Goal: Book appointment/travel/reservation

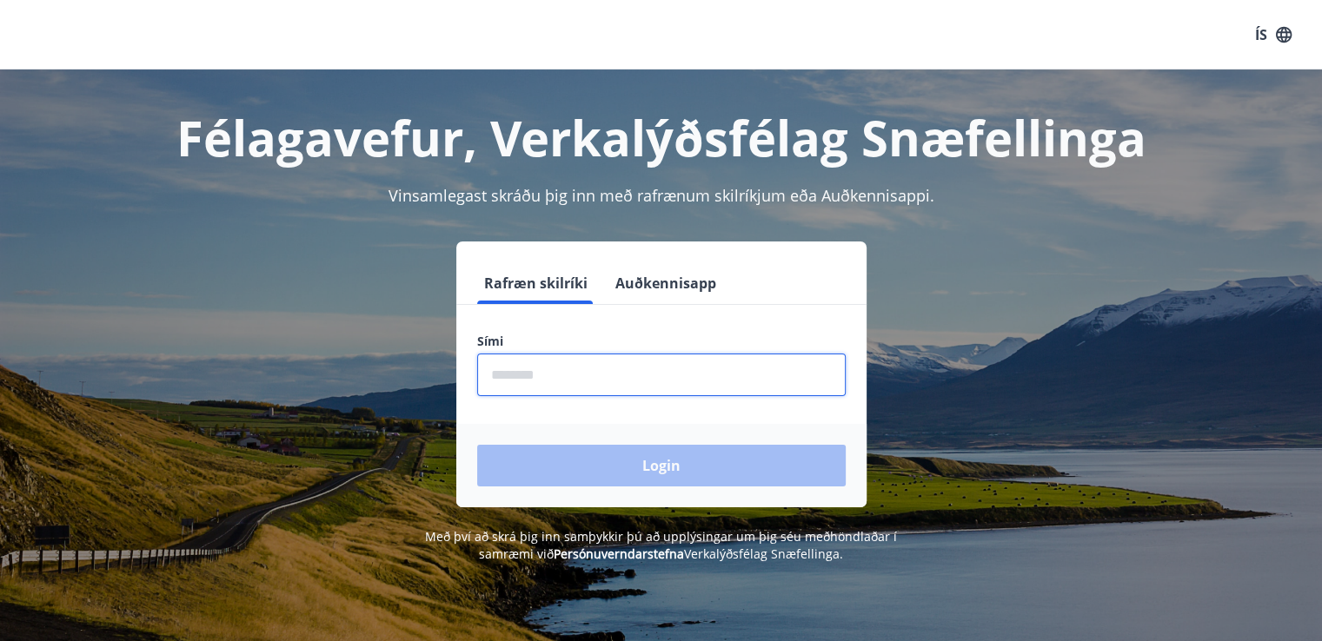
click at [574, 376] on input "phone" at bounding box center [661, 375] width 369 height 43
type input "********"
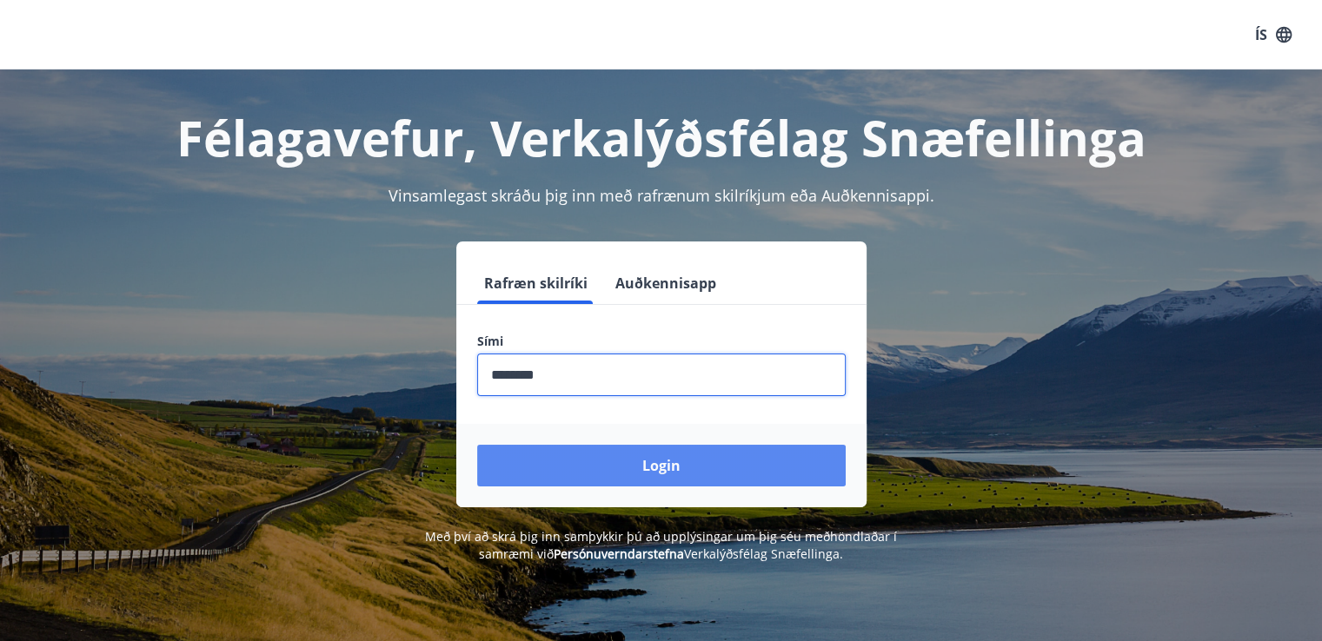
click at [588, 453] on button "Login" at bounding box center [661, 466] width 369 height 42
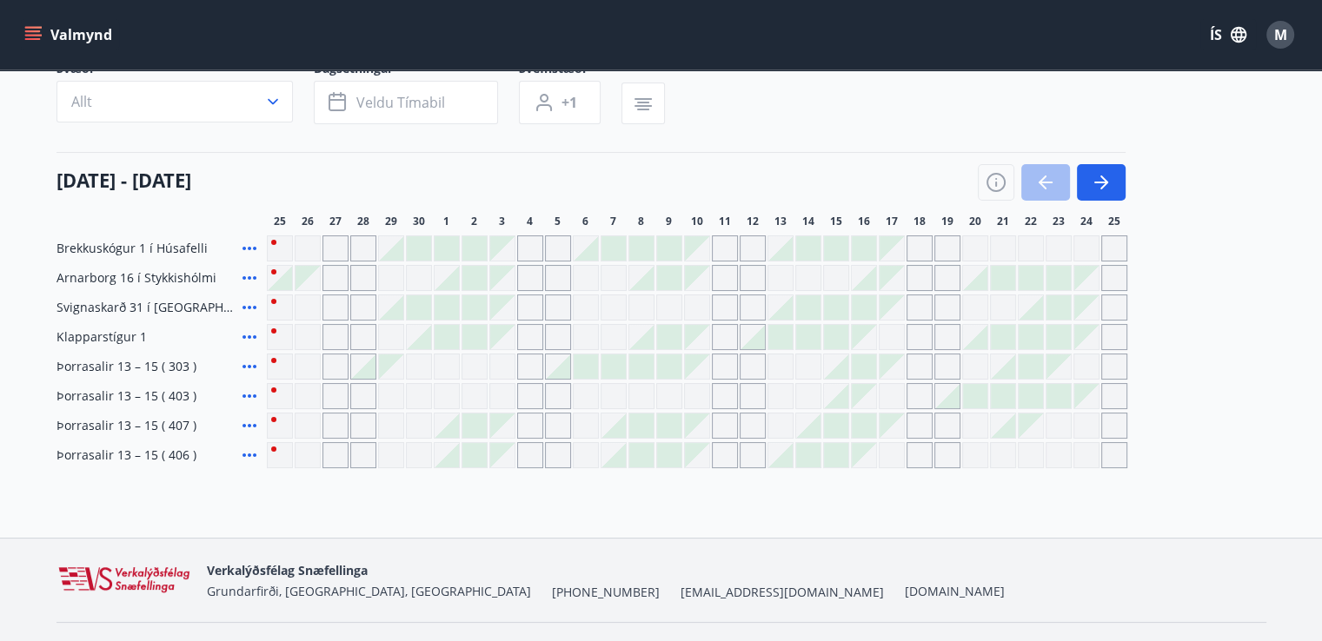
scroll to position [145, 0]
click at [1098, 177] on icon "button" at bounding box center [1101, 180] width 21 height 21
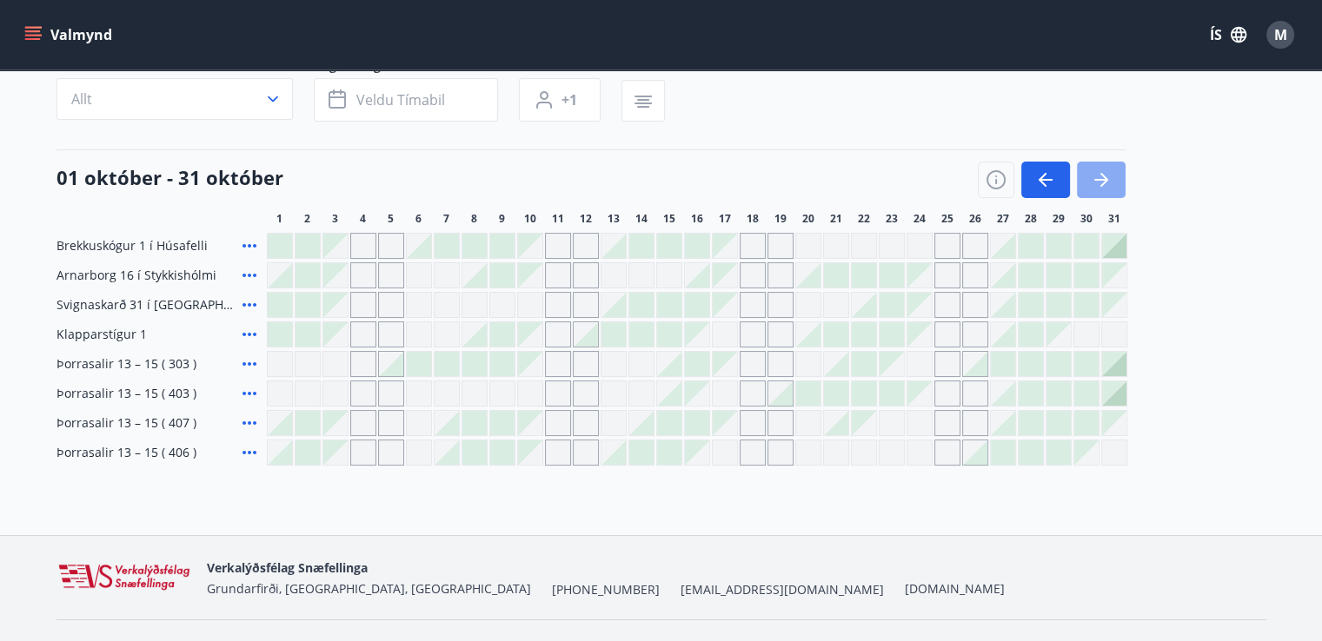
click at [1098, 176] on icon "button" at bounding box center [1101, 180] width 21 height 21
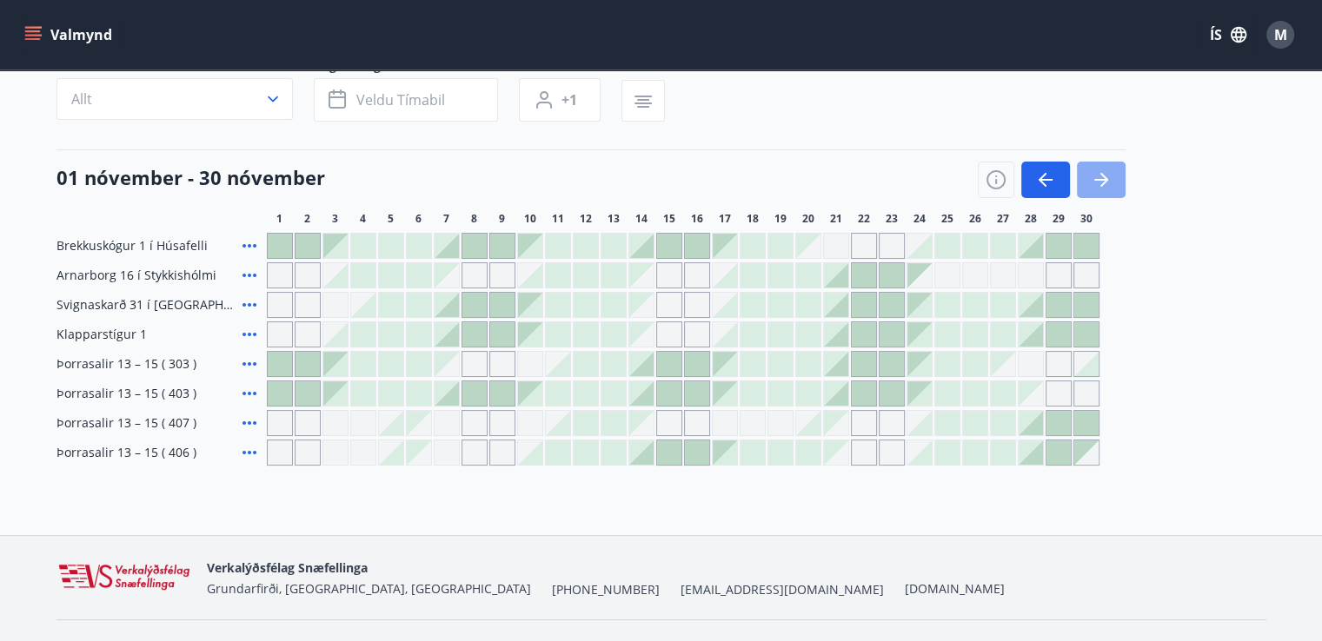
click at [1098, 185] on icon "button" at bounding box center [1101, 180] width 21 height 21
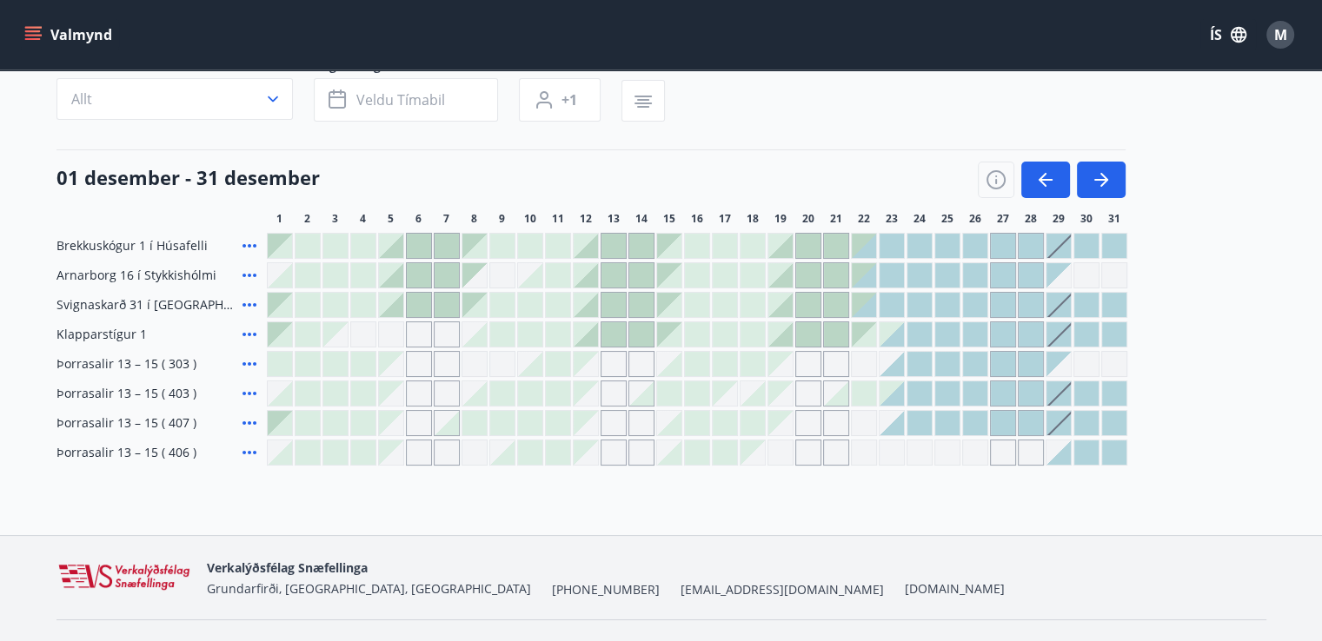
click at [258, 329] on icon at bounding box center [249, 334] width 21 height 21
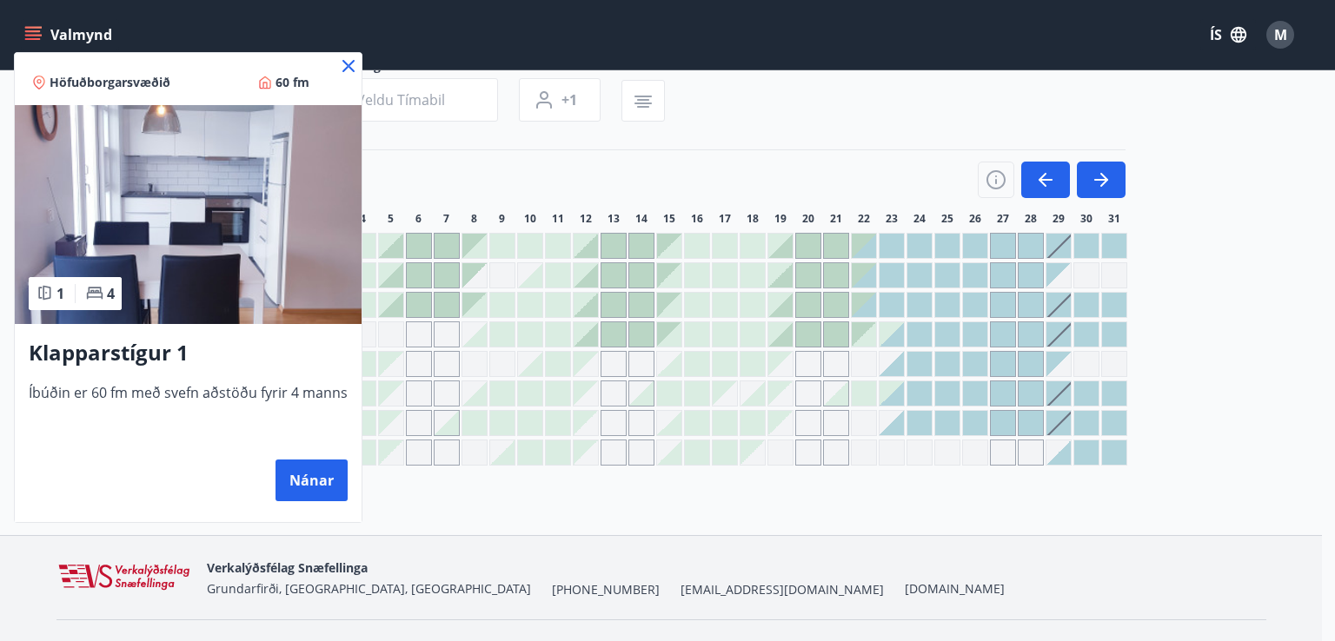
click at [96, 295] on icon at bounding box center [94, 292] width 17 height 17
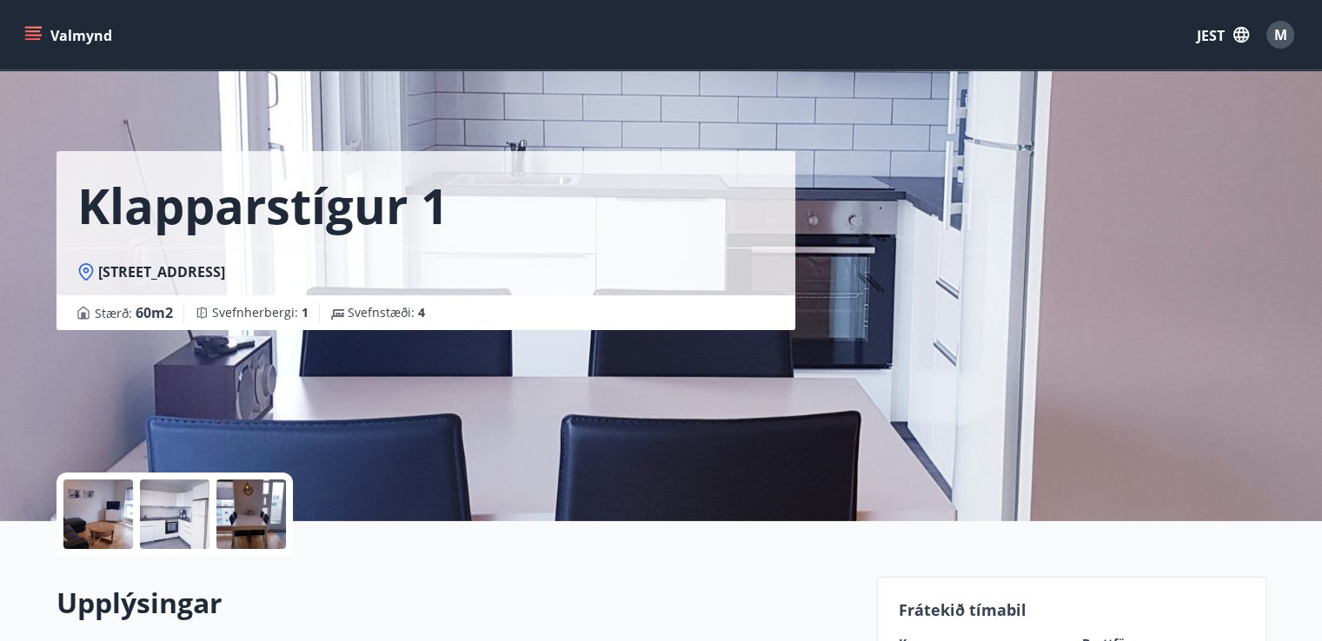
click at [112, 504] on div at bounding box center [98, 515] width 70 height 70
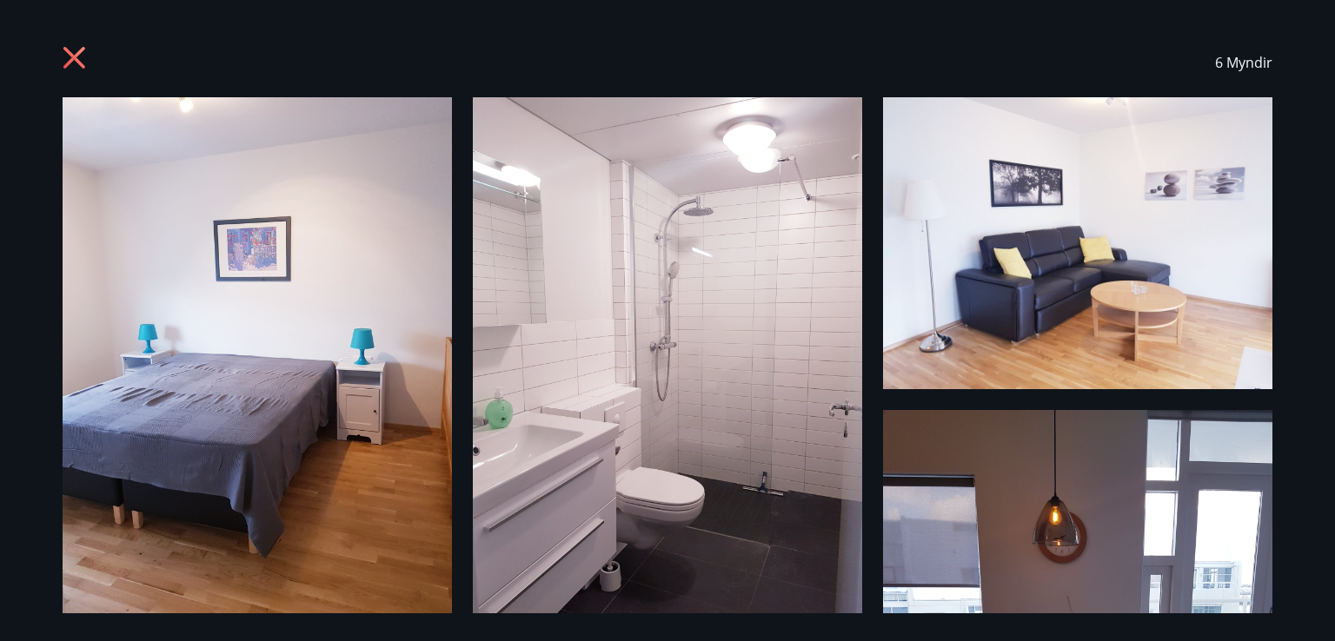
click at [663, 402] on img at bounding box center [667, 356] width 389 height 519
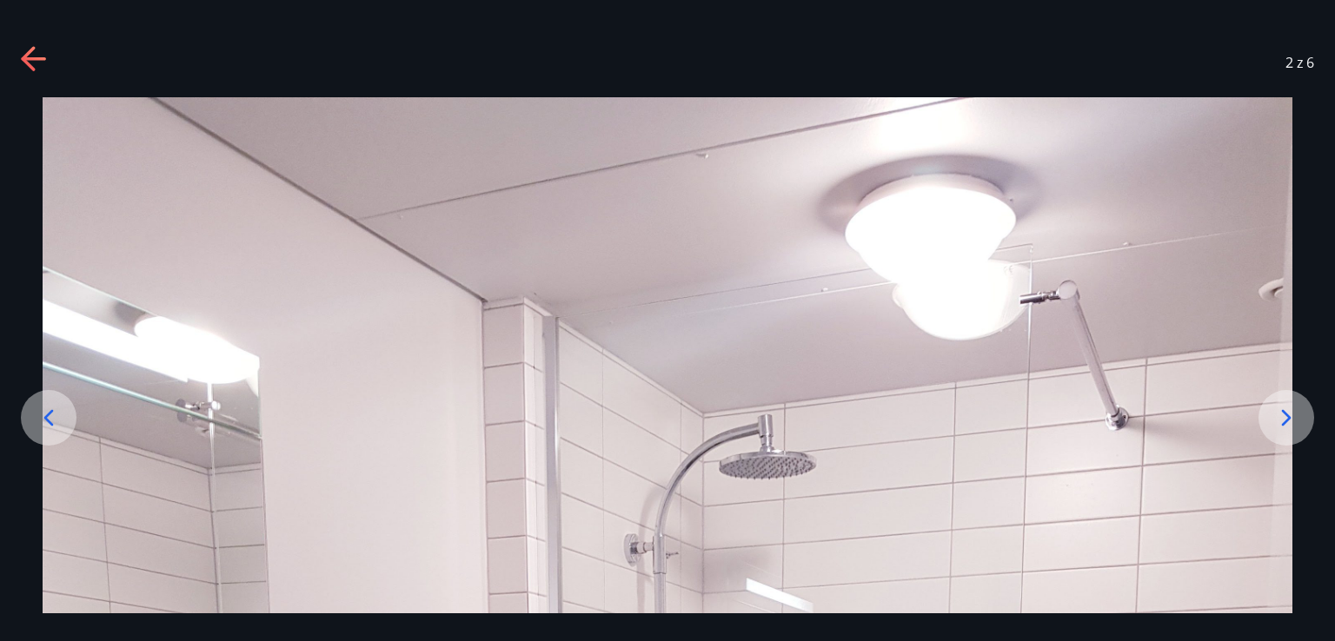
click at [1300, 418] on div at bounding box center [1287, 418] width 56 height 56
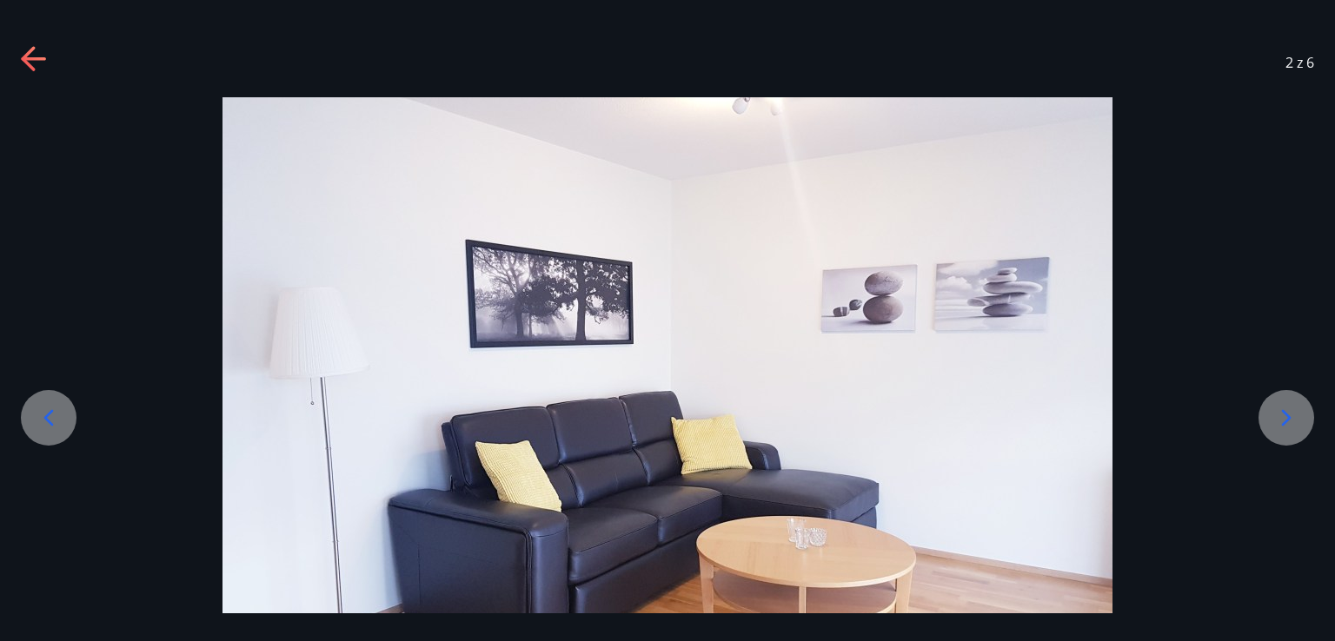
click at [1300, 418] on div at bounding box center [1287, 418] width 56 height 56
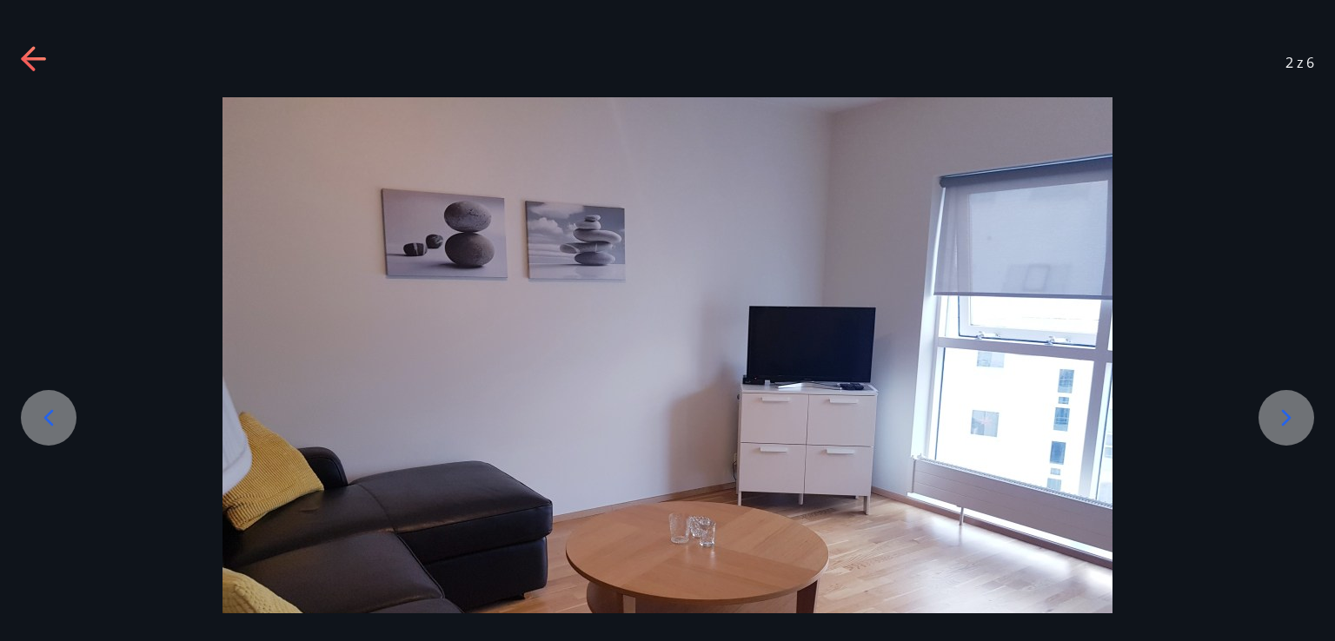
click at [1300, 418] on div at bounding box center [1287, 418] width 56 height 56
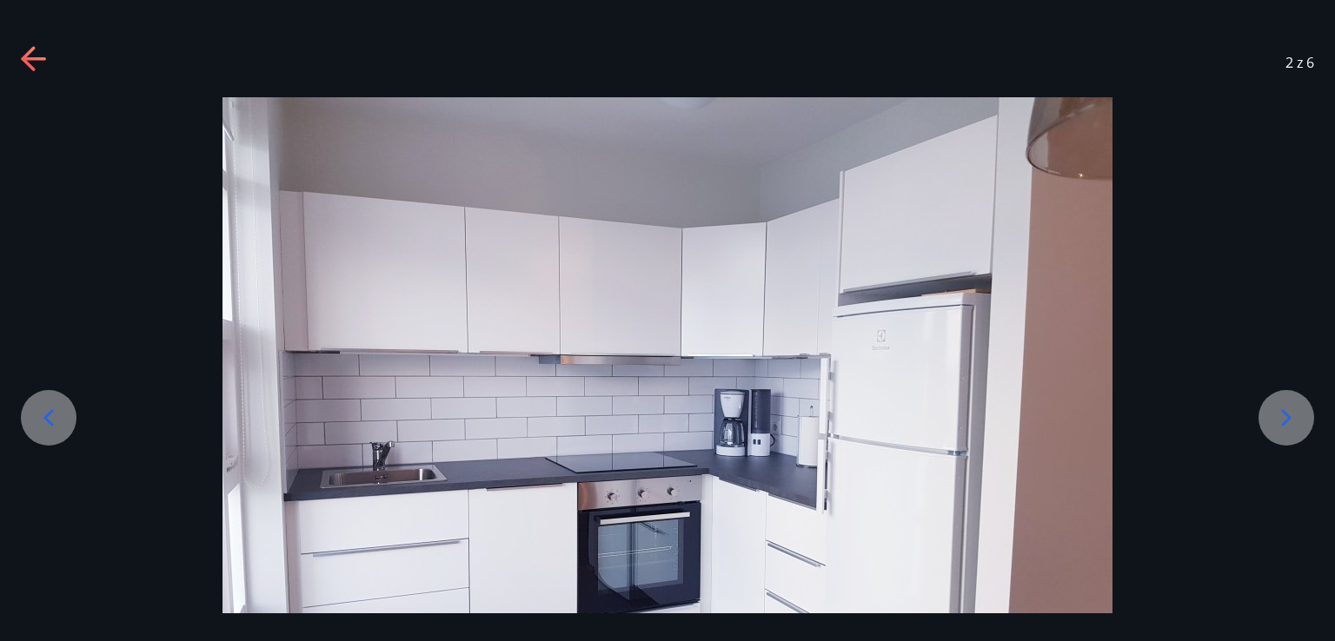
click at [33, 54] on icon at bounding box center [35, 60] width 28 height 28
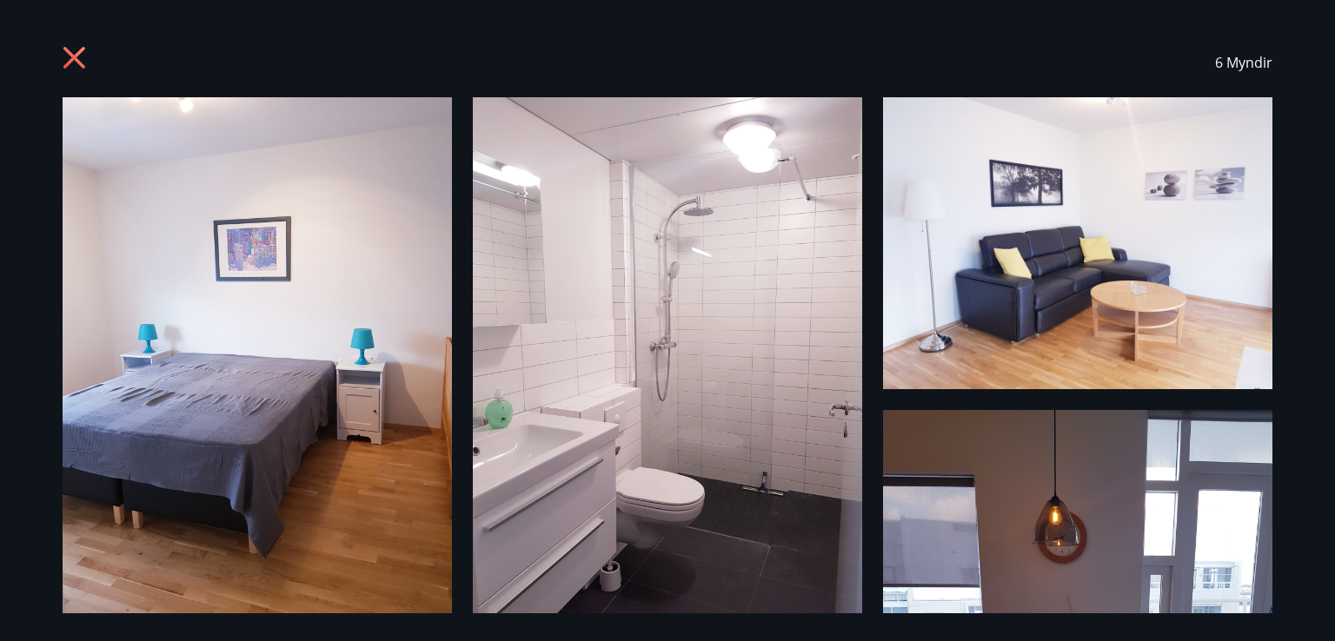
click at [63, 57] on icon at bounding box center [77, 60] width 28 height 28
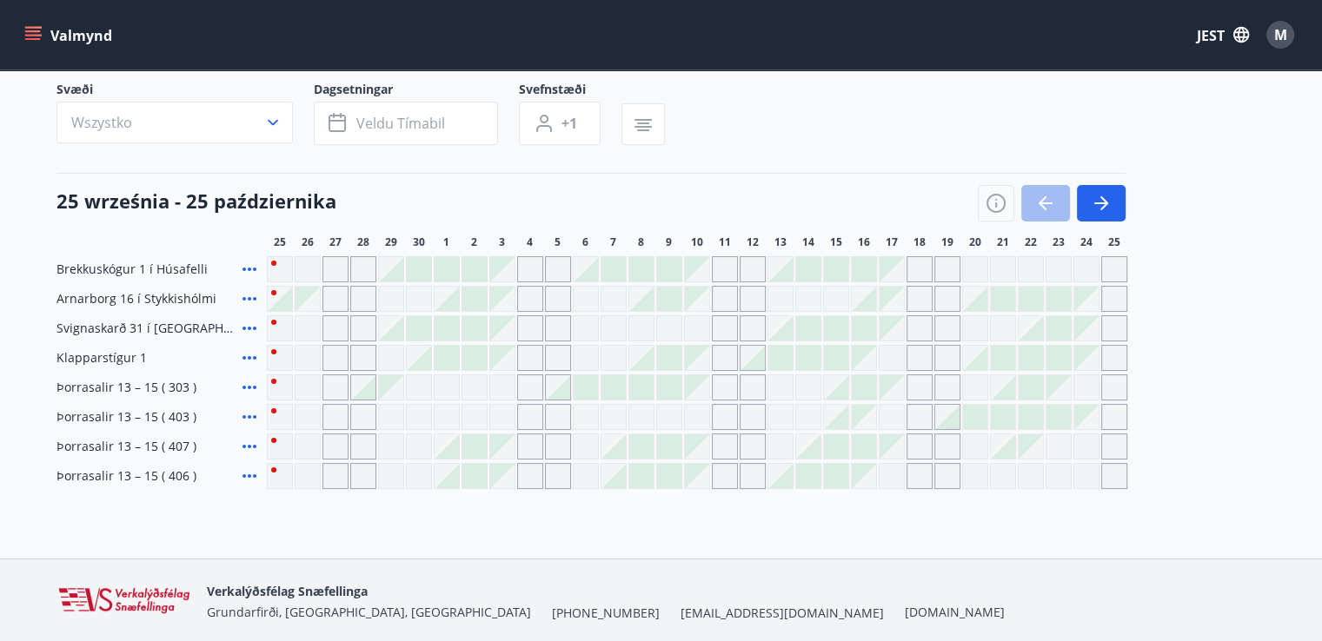
scroll to position [124, 0]
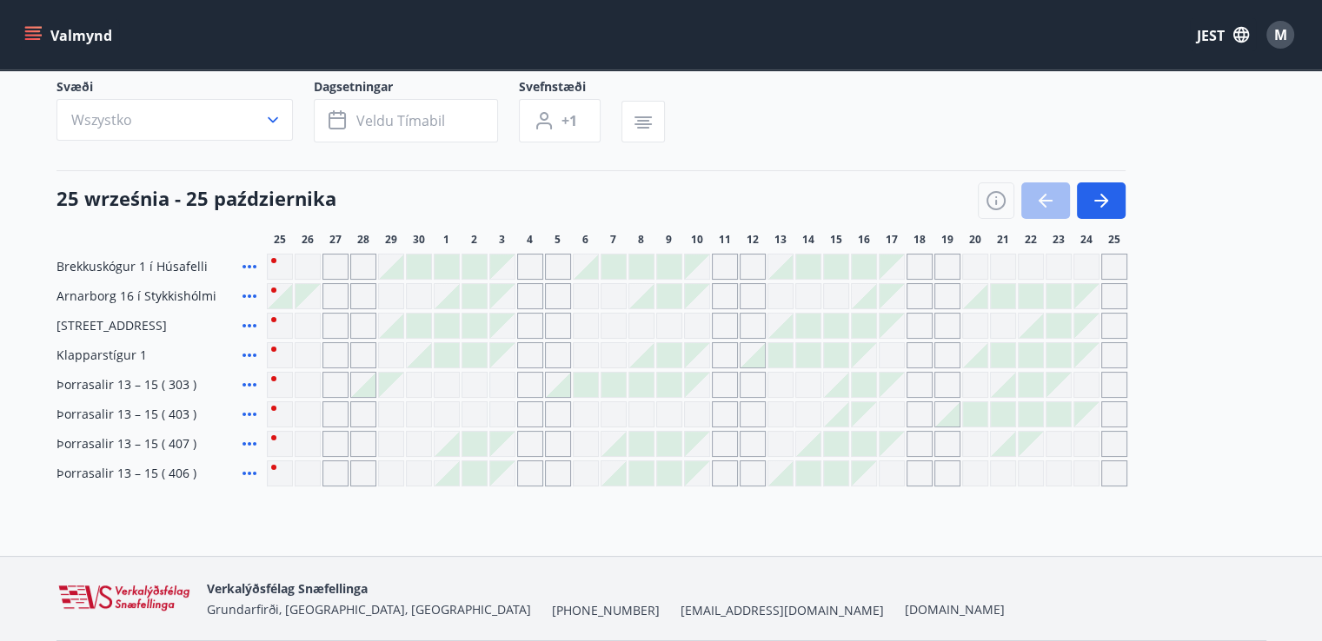
click at [1102, 218] on div "25 września - 25 października 25 26 27 28 29 30 1 2 3 4 5 6 7 8 9 10 11 12 13 1…" at bounding box center [662, 208] width 1210 height 76
click at [1102, 204] on icon "button" at bounding box center [1104, 201] width 8 height 14
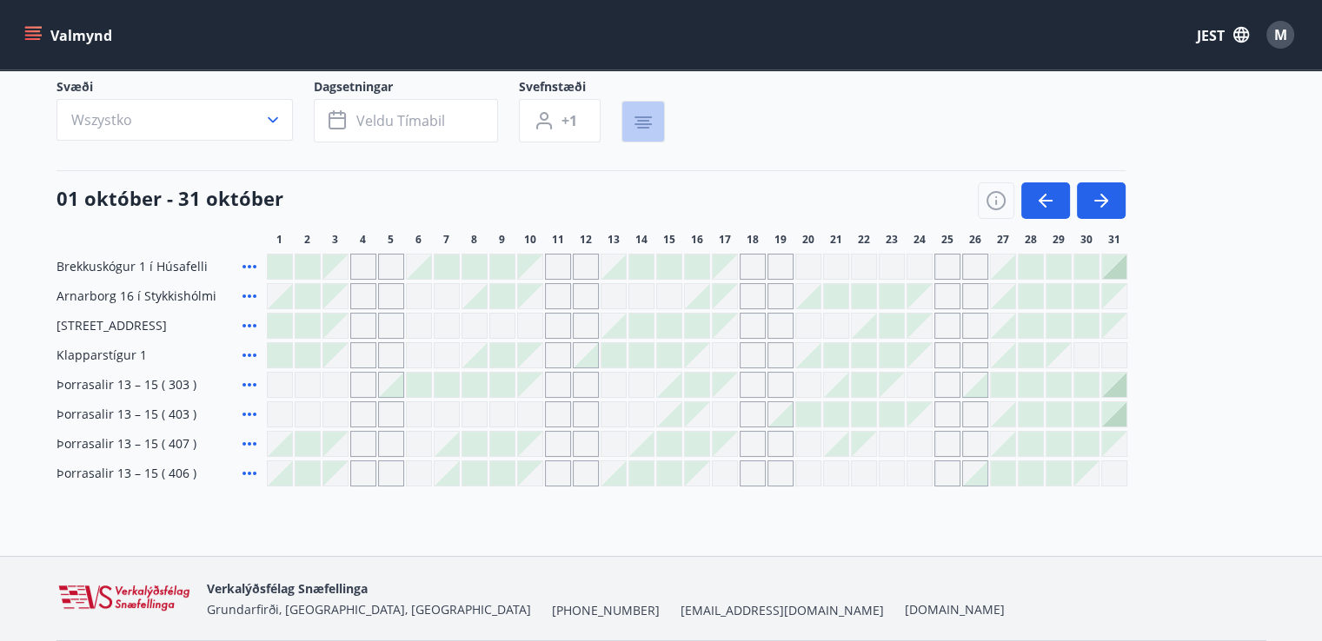
click at [641, 123] on icon "button" at bounding box center [643, 124] width 17 height 2
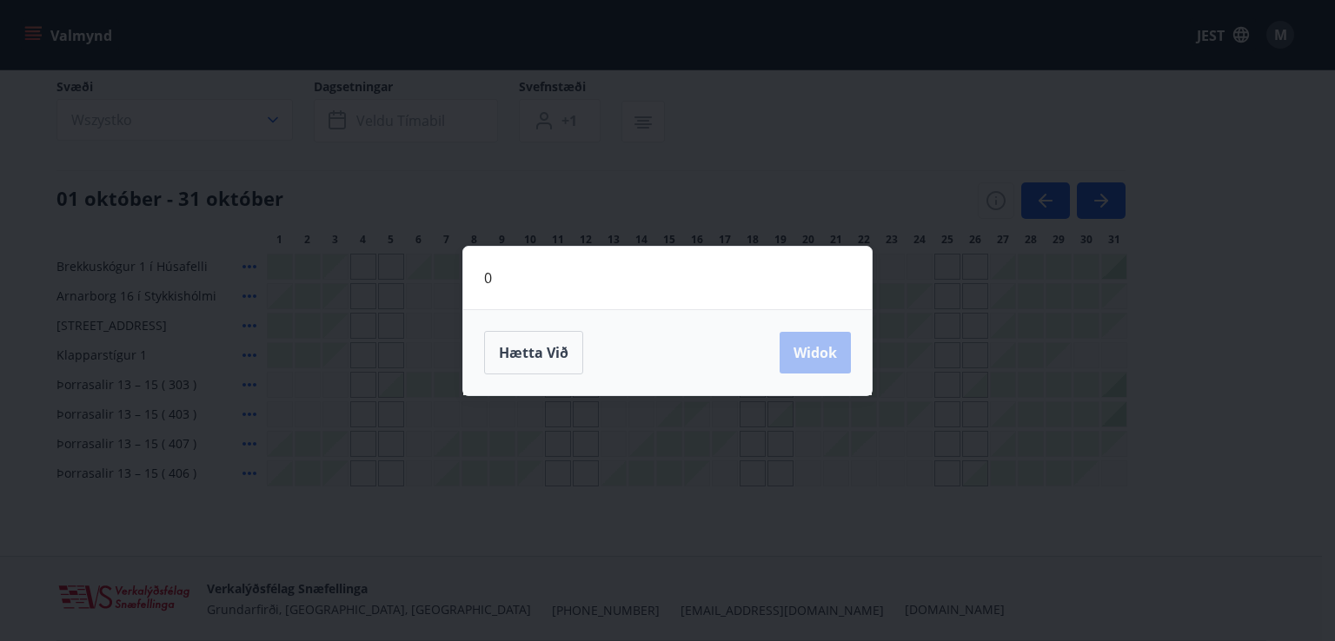
click at [640, 185] on div "0 Hætta við Widok" at bounding box center [667, 320] width 1335 height 641
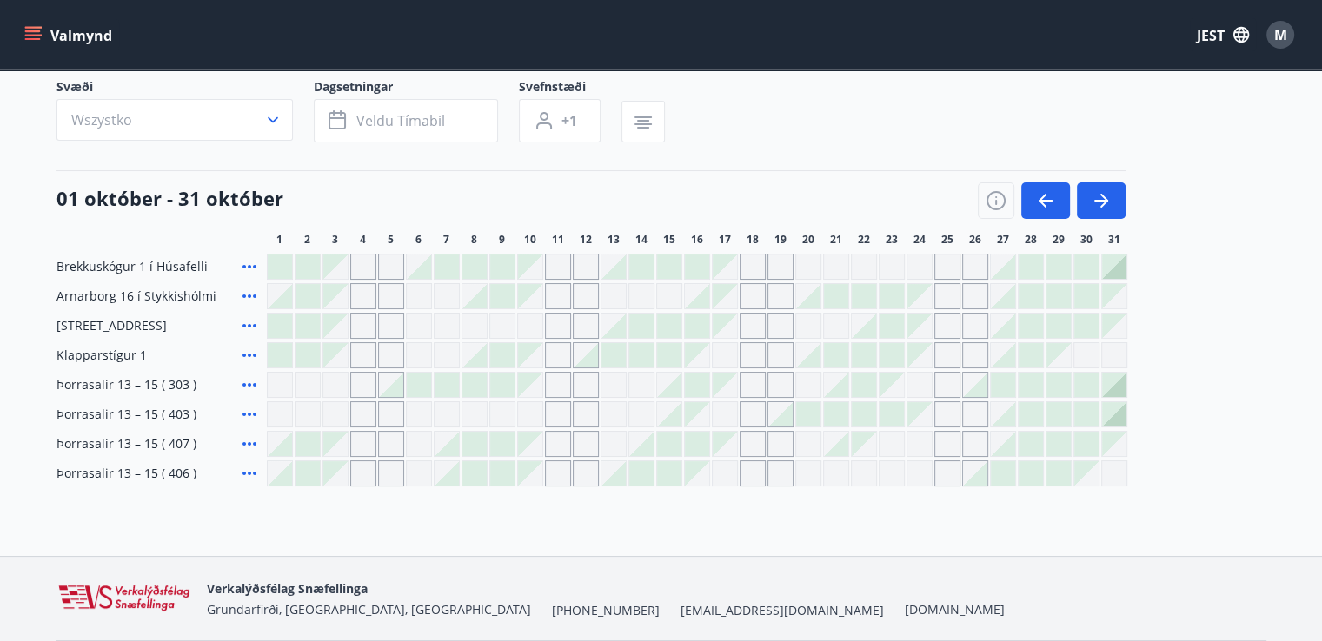
scroll to position [184, 0]
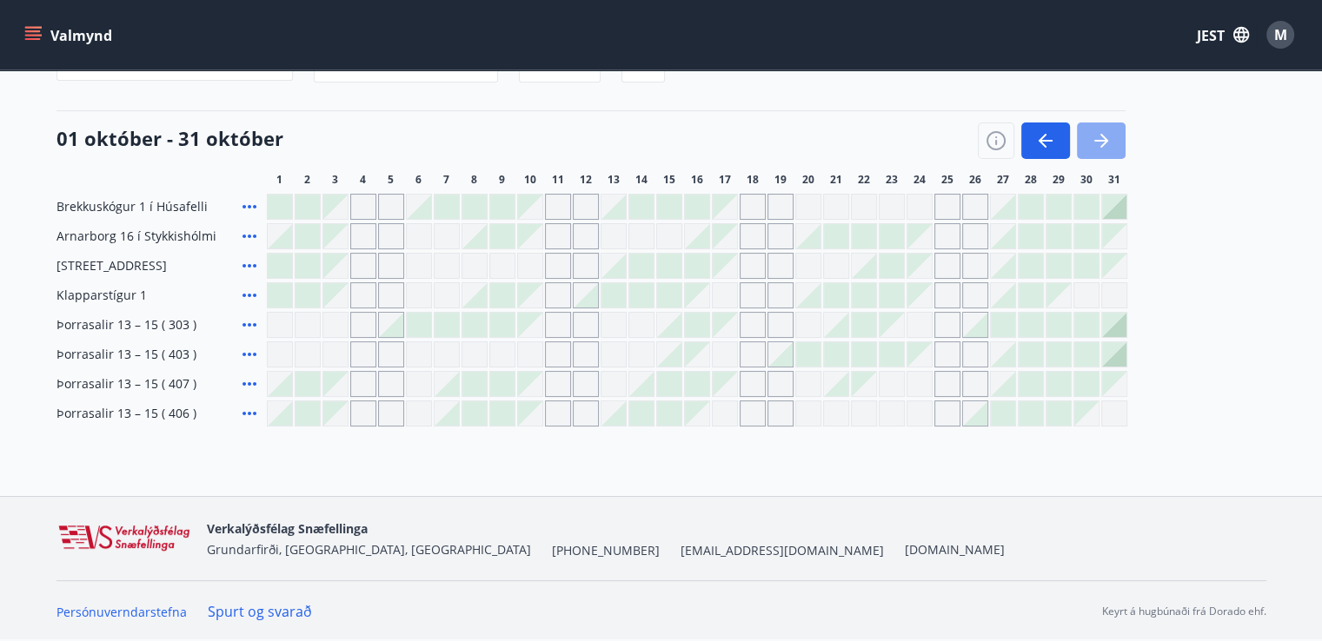
click at [1114, 144] on button "button" at bounding box center [1101, 141] width 49 height 37
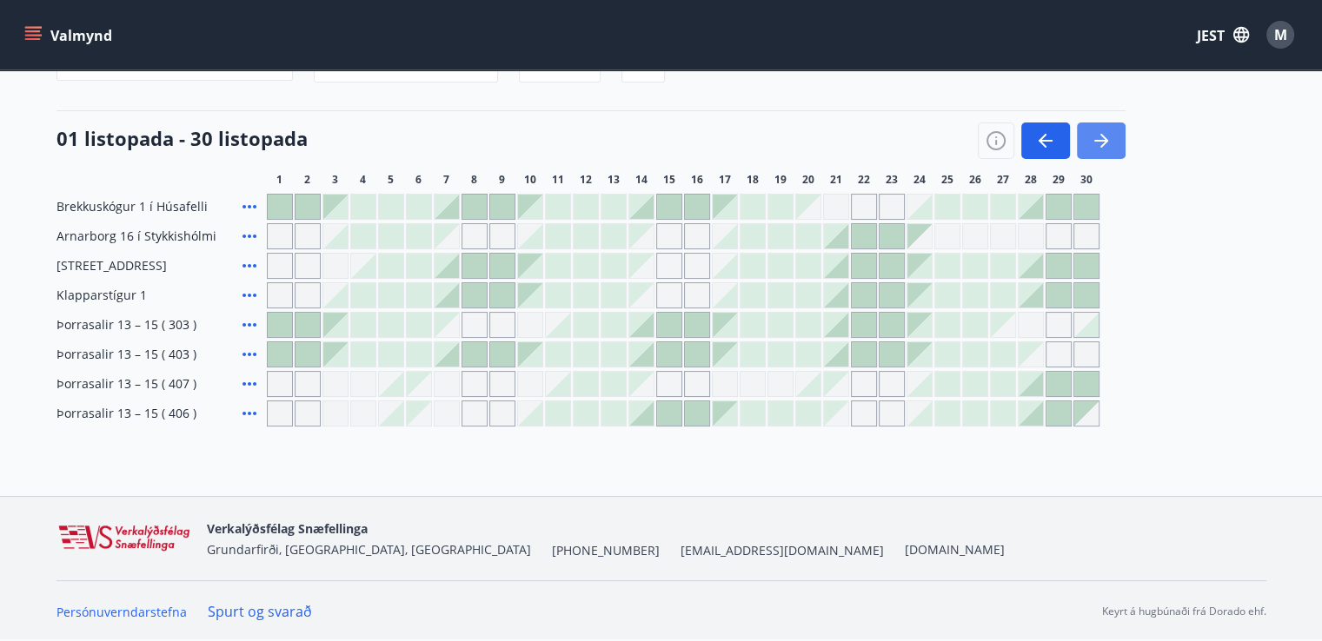
click at [1114, 144] on button "button" at bounding box center [1101, 141] width 49 height 37
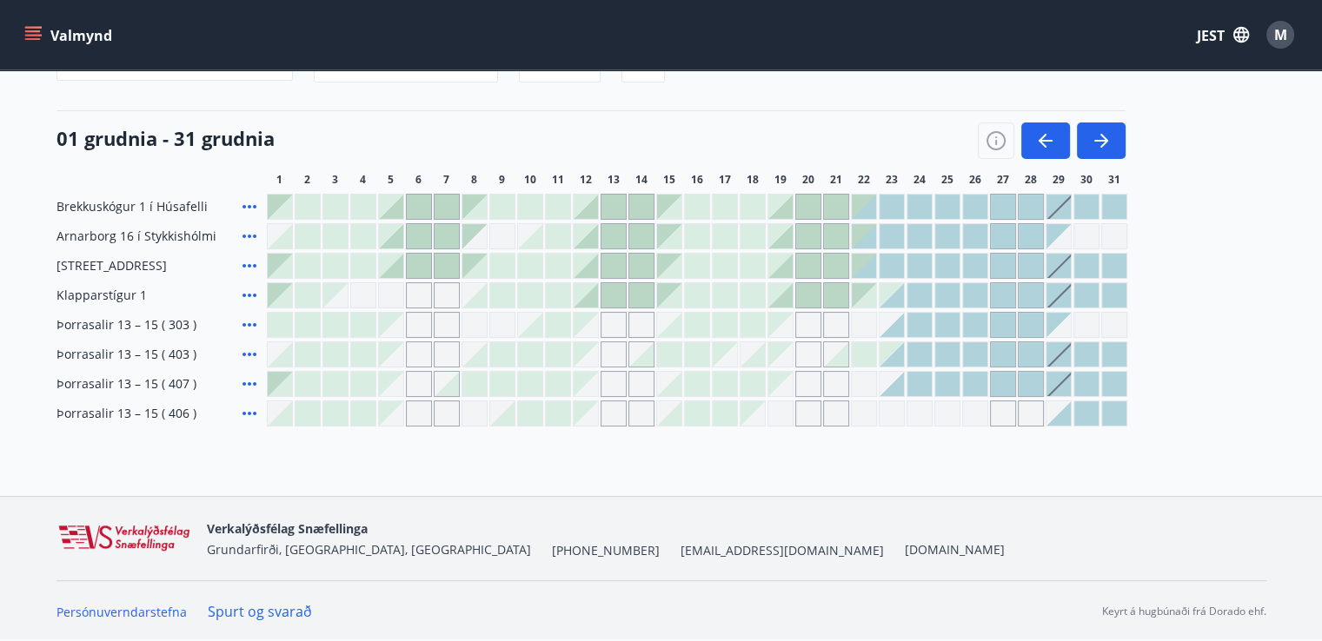
click at [787, 299] on div at bounding box center [780, 295] width 24 height 24
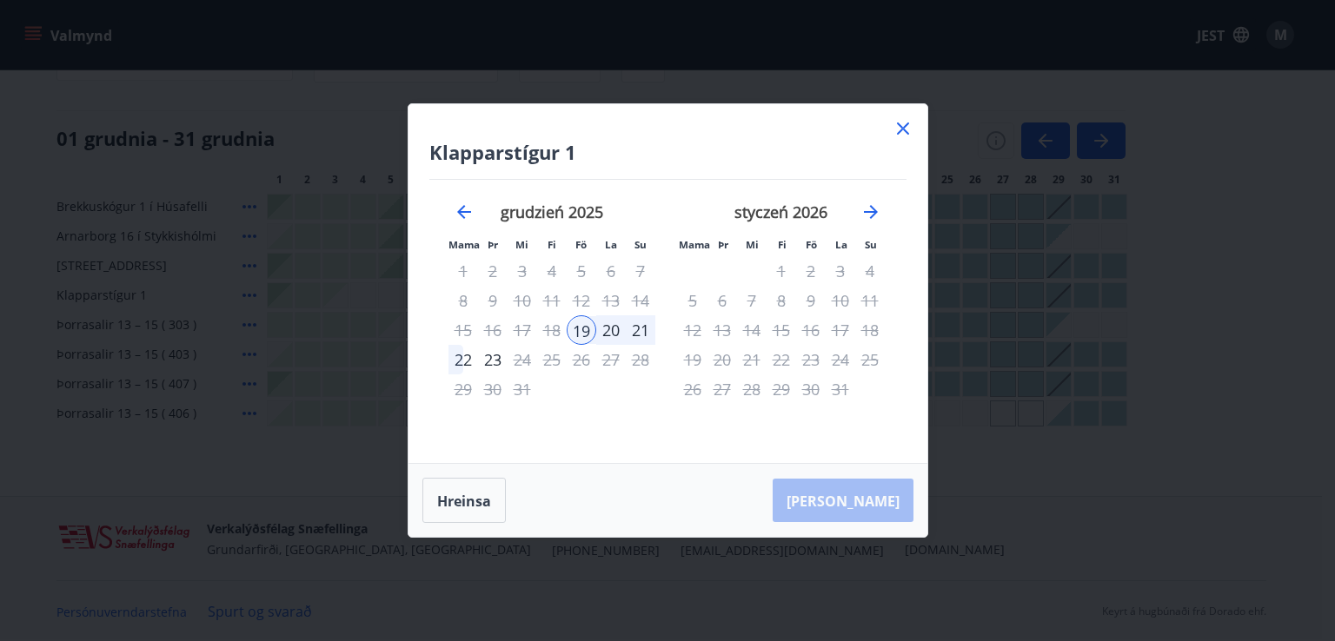
click at [641, 329] on font "21" at bounding box center [640, 330] width 17 height 21
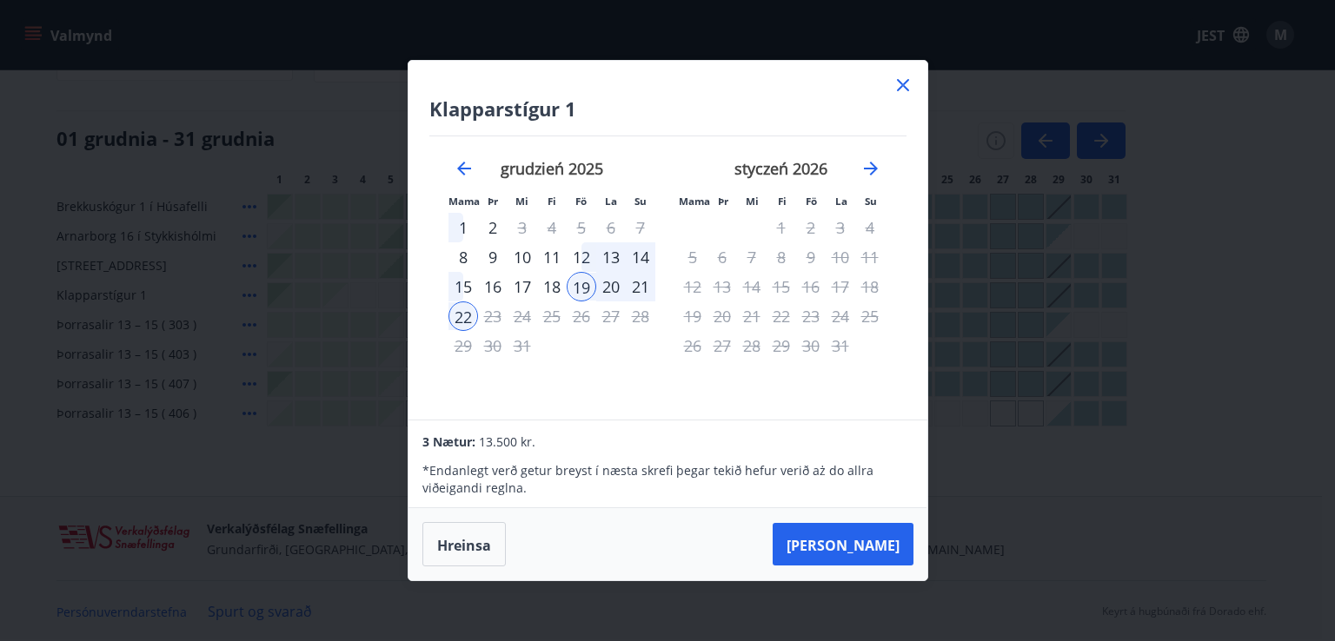
click at [642, 284] on font "21" at bounding box center [640, 286] width 17 height 21
click at [615, 279] on font "20" at bounding box center [610, 286] width 17 height 21
click at [464, 283] on font "15" at bounding box center [463, 286] width 17 height 21
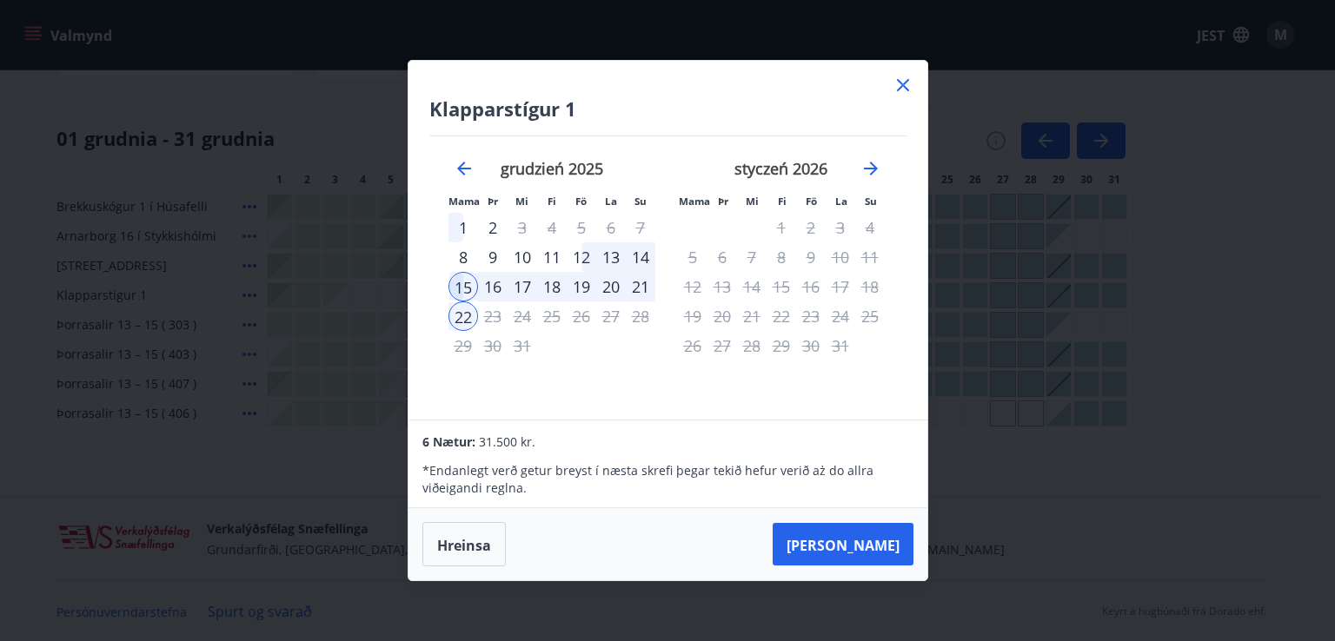
click at [586, 283] on div "19" at bounding box center [582, 287] width 30 height 30
click at [636, 285] on font "21" at bounding box center [640, 286] width 17 height 21
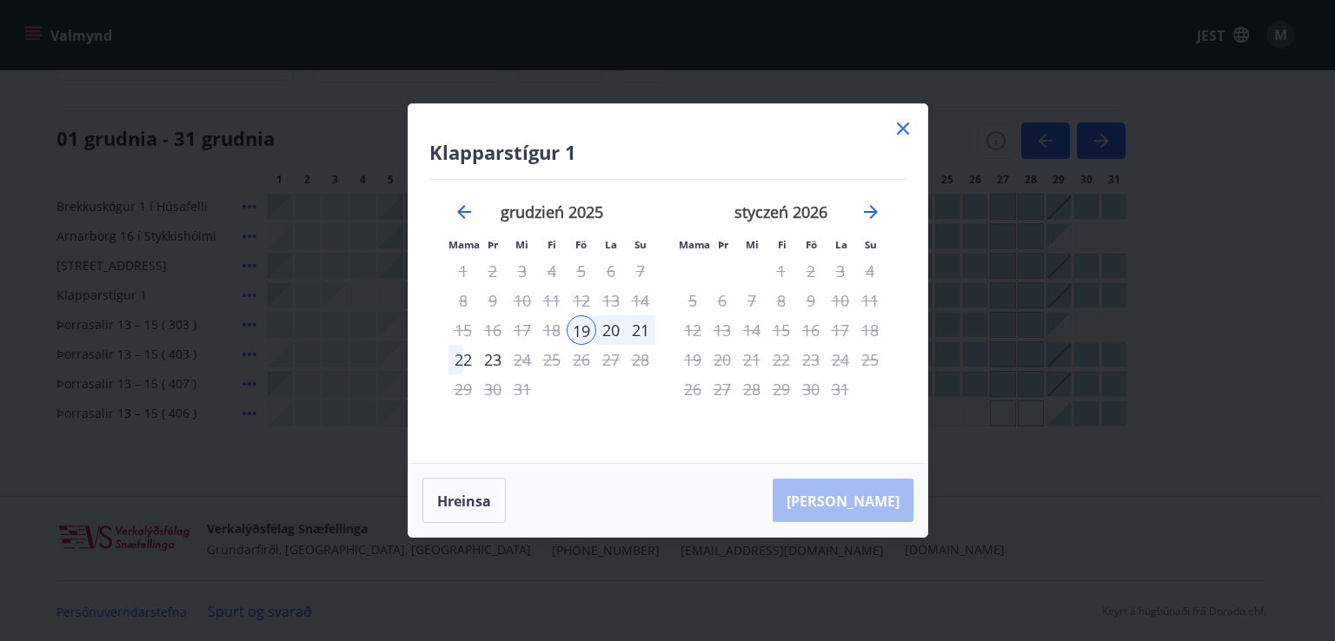
click at [642, 331] on font "21" at bounding box center [640, 330] width 17 height 21
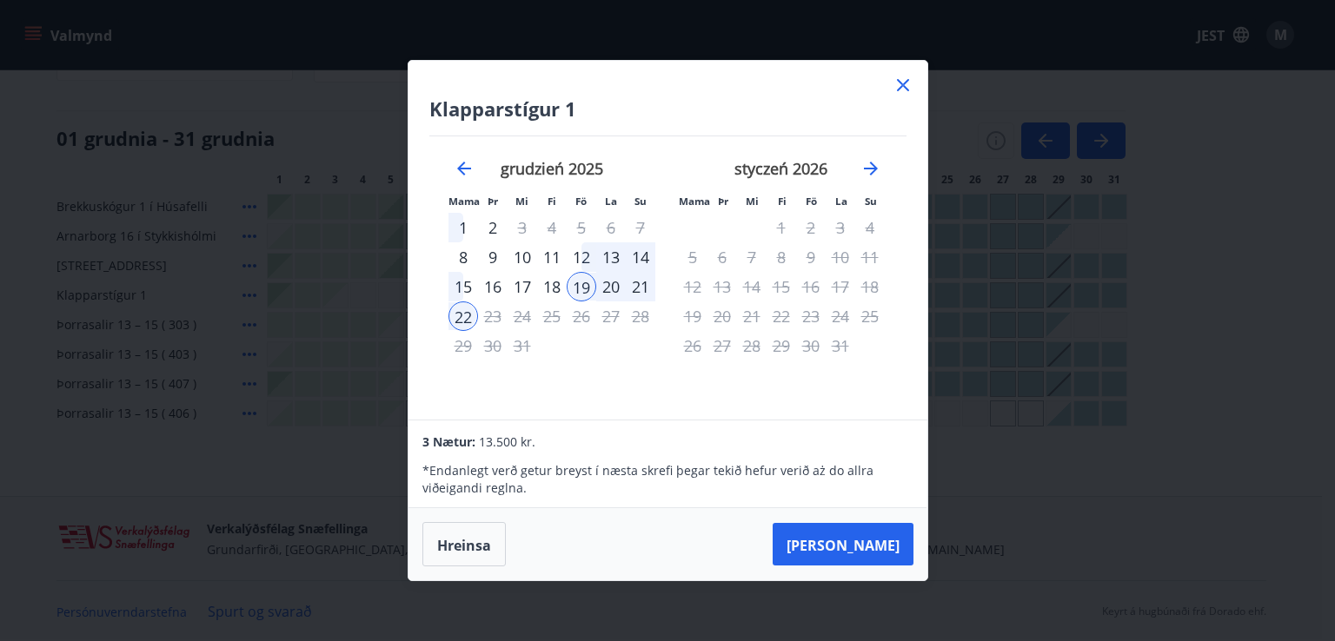
click at [581, 286] on div "19" at bounding box center [582, 287] width 30 height 30
click at [633, 285] on font "21" at bounding box center [640, 286] width 17 height 21
click at [616, 286] on font "20" at bounding box center [610, 286] width 17 height 21
click at [612, 293] on font "20" at bounding box center [610, 286] width 17 height 21
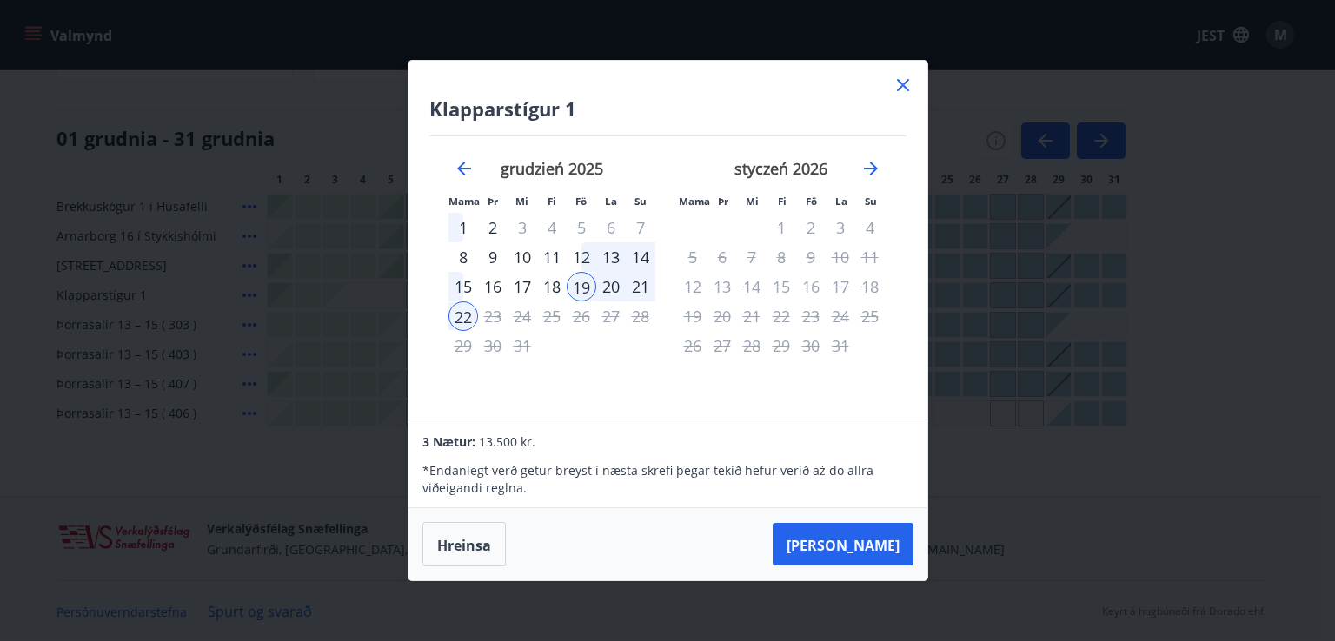
click at [612, 293] on font "20" at bounding box center [610, 286] width 17 height 21
click at [897, 87] on icon at bounding box center [903, 85] width 21 height 21
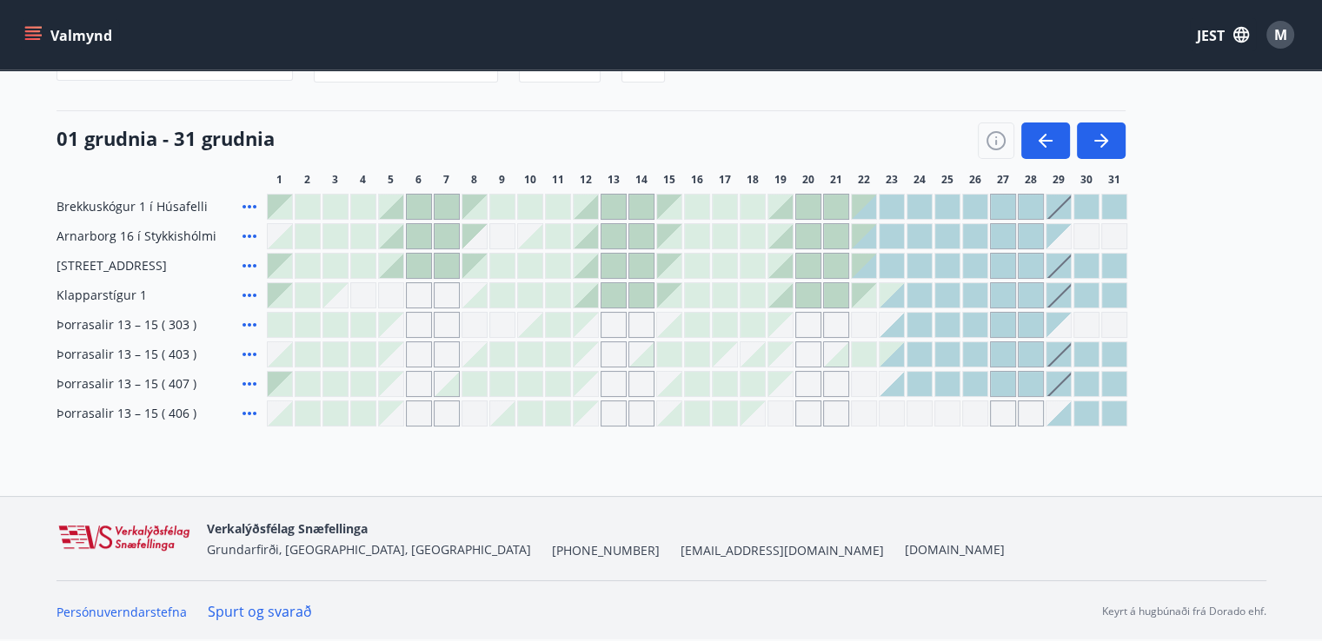
click at [814, 293] on div at bounding box center [808, 295] width 24 height 24
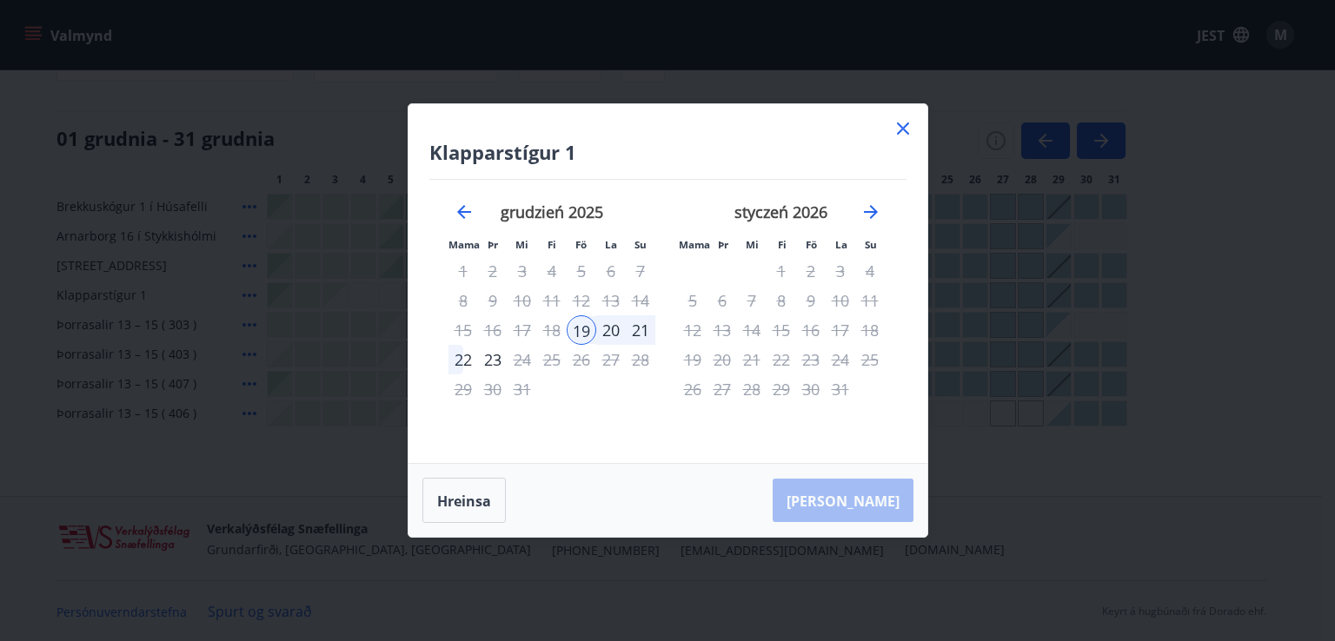
click at [640, 328] on font "21" at bounding box center [640, 330] width 17 height 21
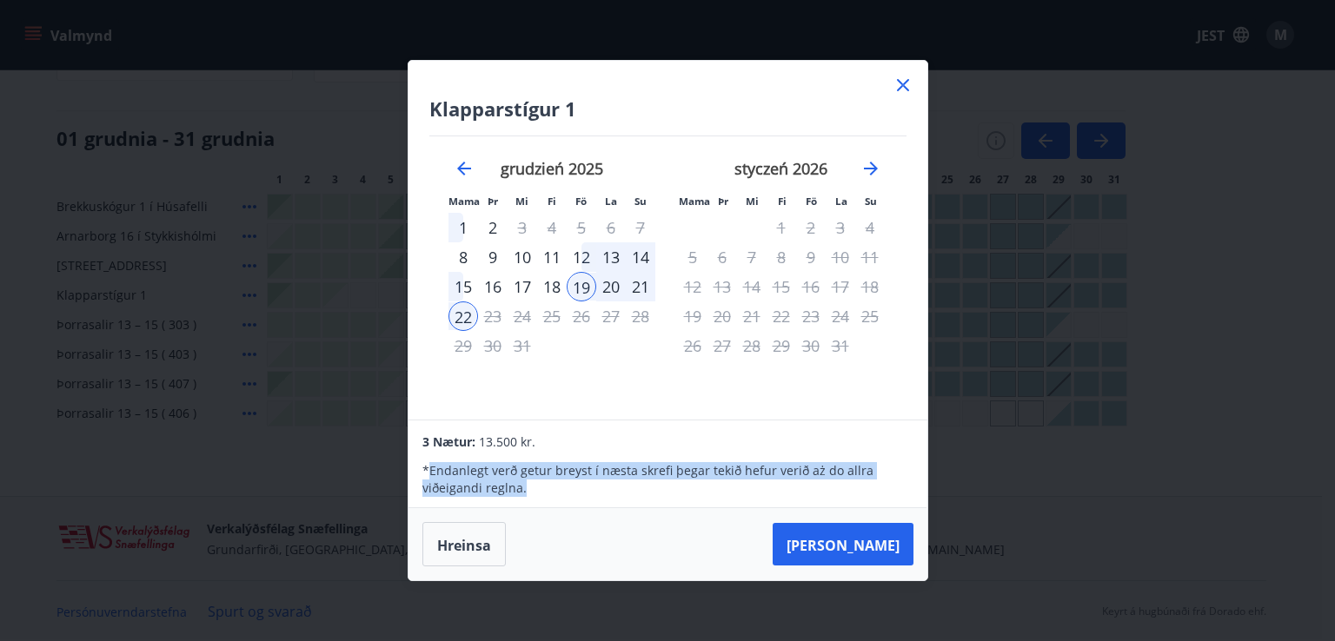
drag, startPoint x: 432, startPoint y: 465, endPoint x: 628, endPoint y: 491, distance: 198.2
click at [628, 491] on p "* Endanlegt verð getur breyst í næsta skrefi þegar tekið hefur verið aż do allr…" at bounding box center [667, 479] width 490 height 35
copy font "Endanlegt verð getur breyst í næsta skrefi þegar tekið hefur verið aż do allra …"
click at [618, 283] on font "20" at bounding box center [610, 286] width 17 height 21
click at [636, 284] on font "21" at bounding box center [640, 286] width 17 height 21
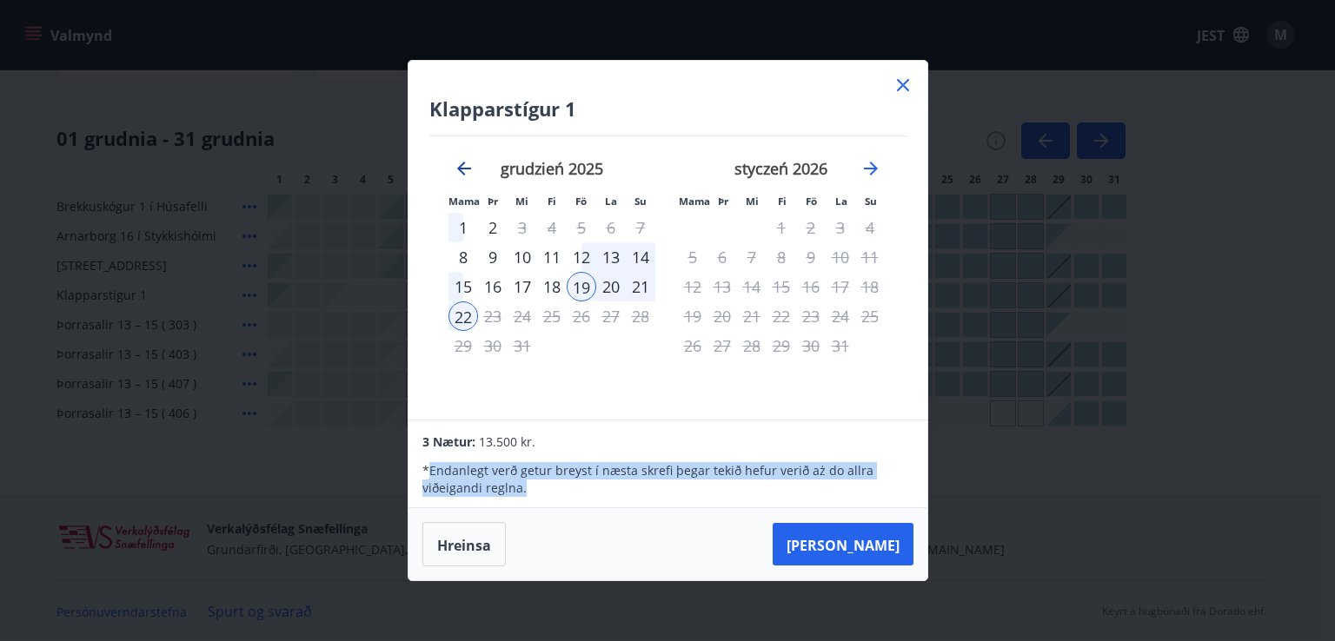
click at [462, 171] on icon "Przejdź wstecz, aby przejść do poprzedniego miesiąca." at bounding box center [464, 169] width 14 height 14
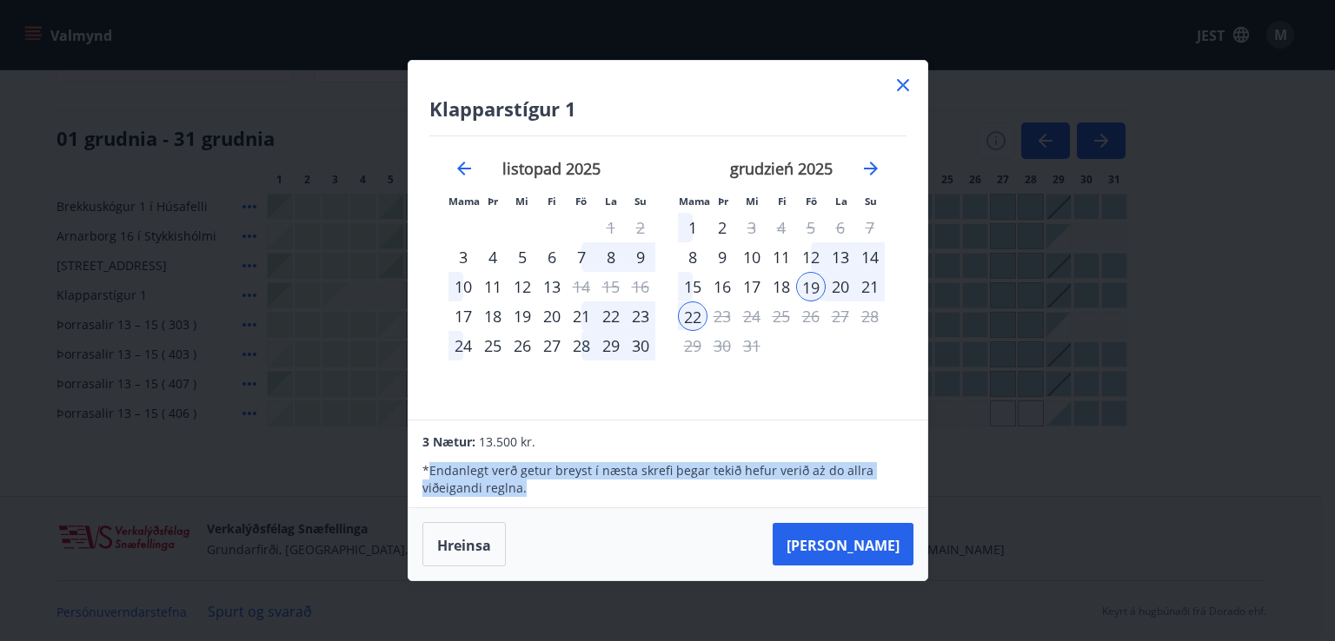
click at [584, 317] on div "21" at bounding box center [582, 317] width 30 height 30
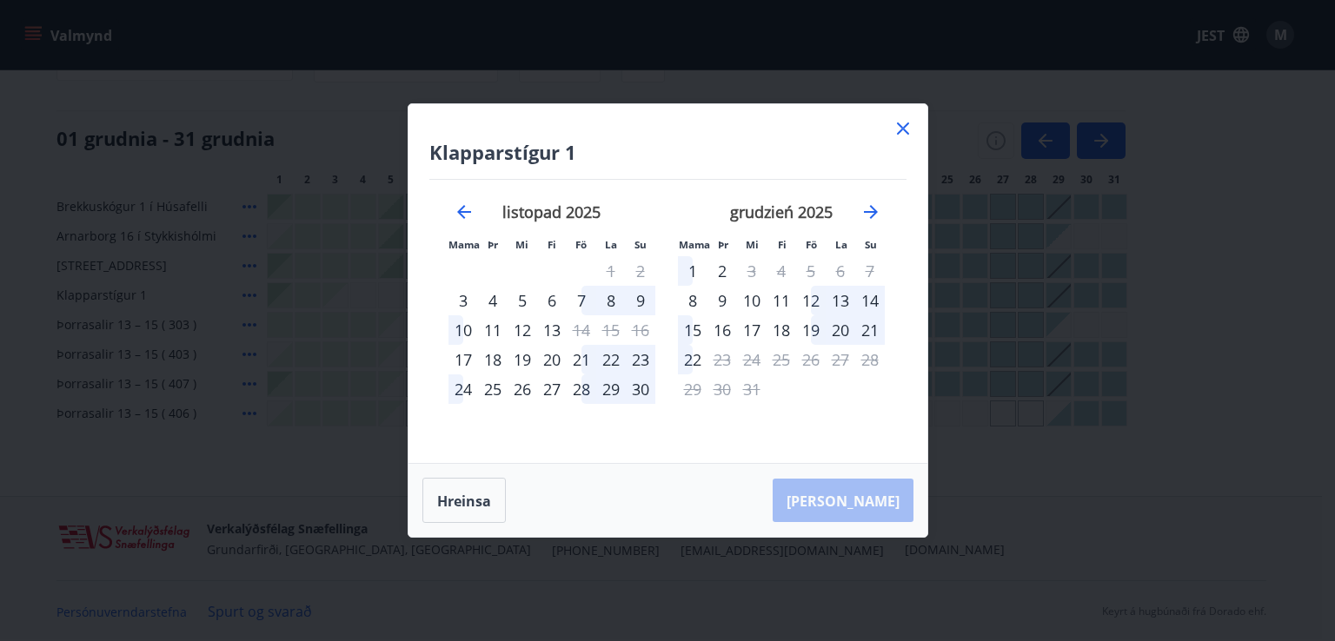
click at [646, 365] on font "23" at bounding box center [640, 359] width 17 height 21
click at [586, 356] on div "21" at bounding box center [582, 360] width 30 height 30
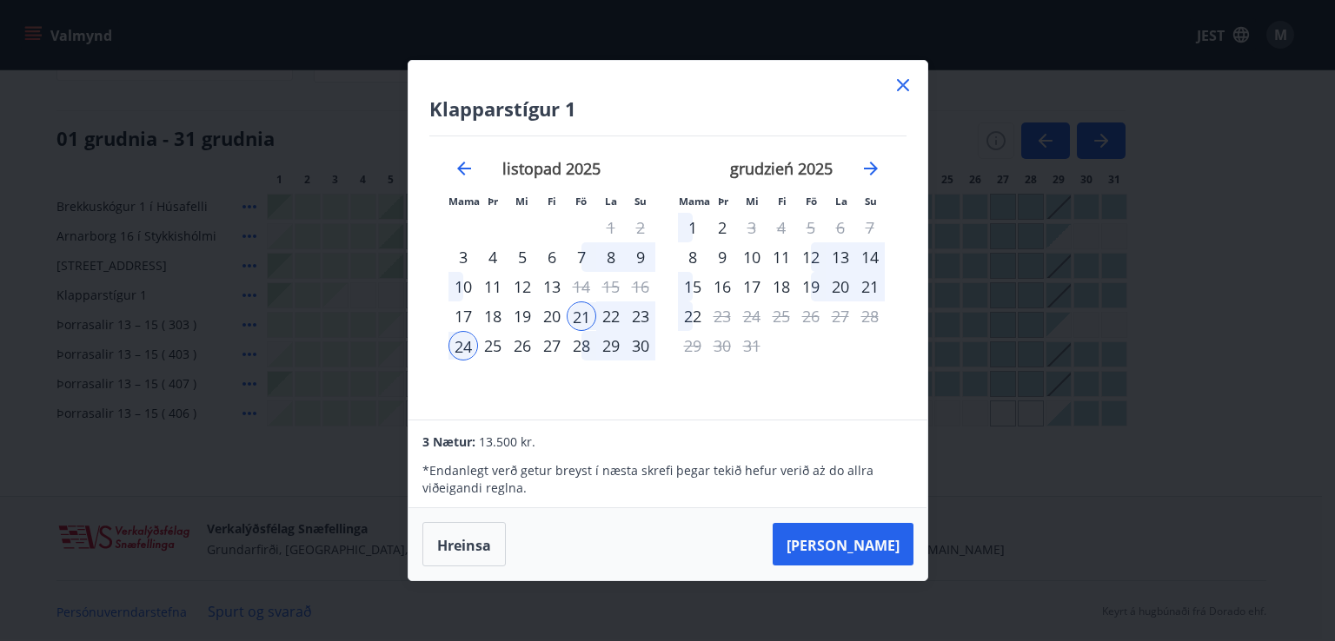
click at [821, 258] on div "12" at bounding box center [811, 258] width 30 height 30
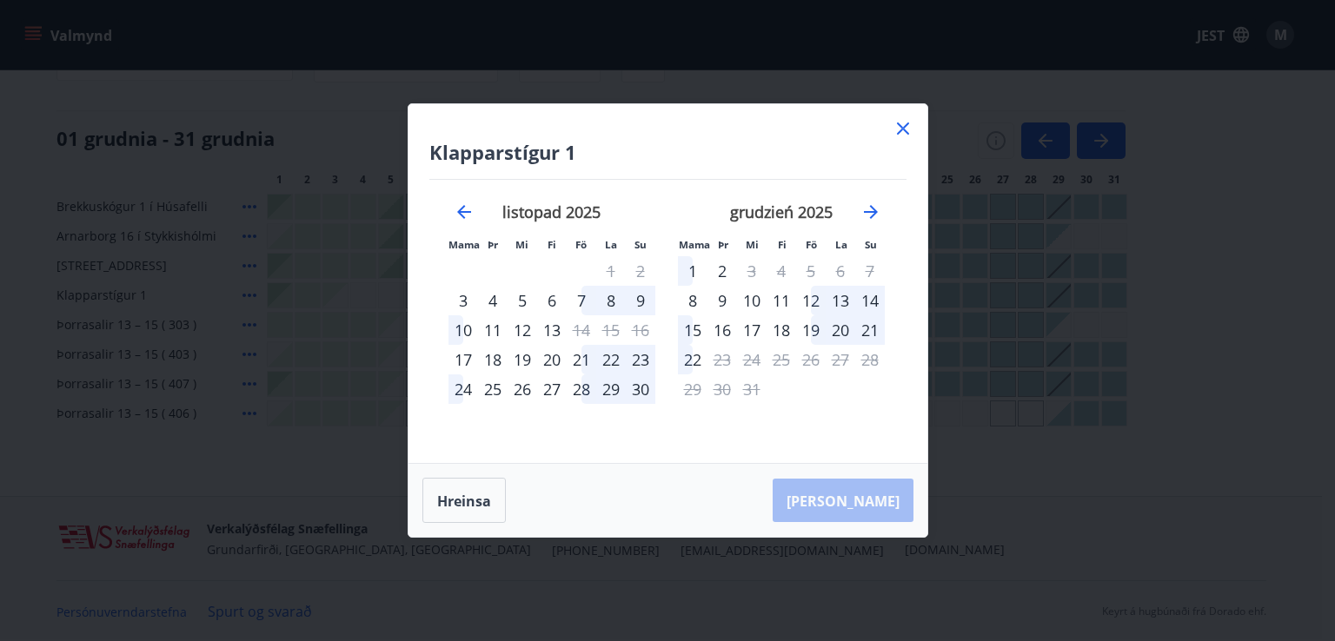
click at [838, 296] on font "13" at bounding box center [840, 300] width 17 height 21
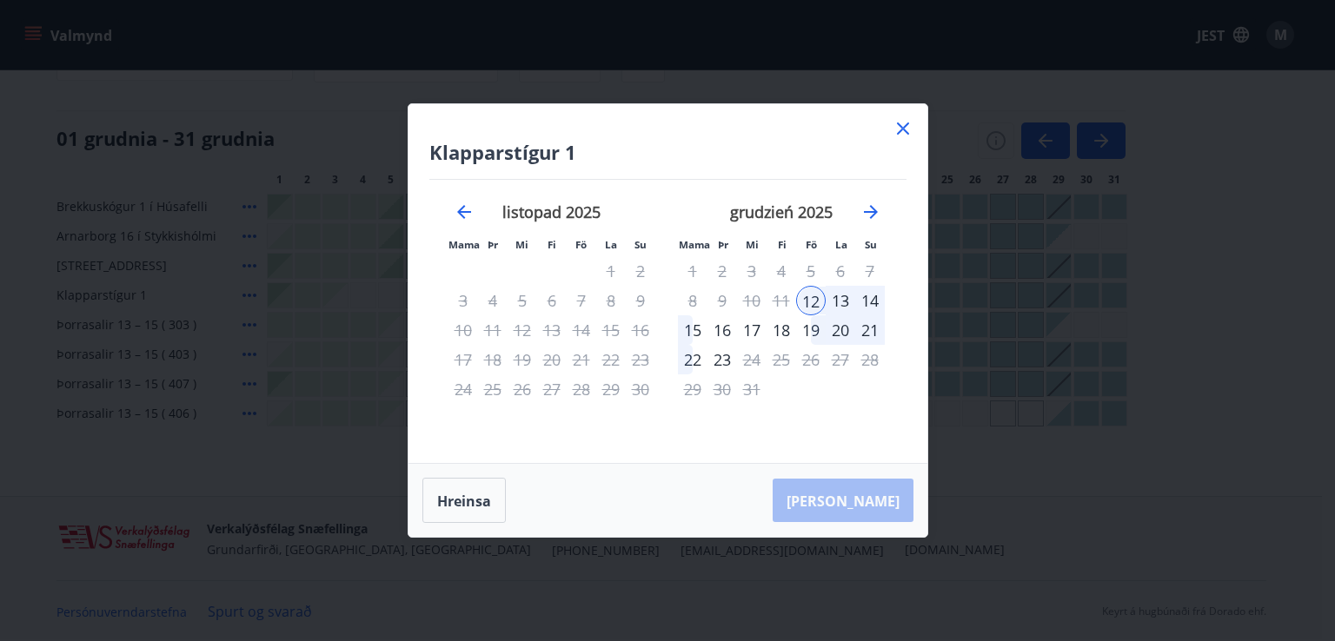
click at [843, 307] on font "13" at bounding box center [840, 300] width 17 height 21
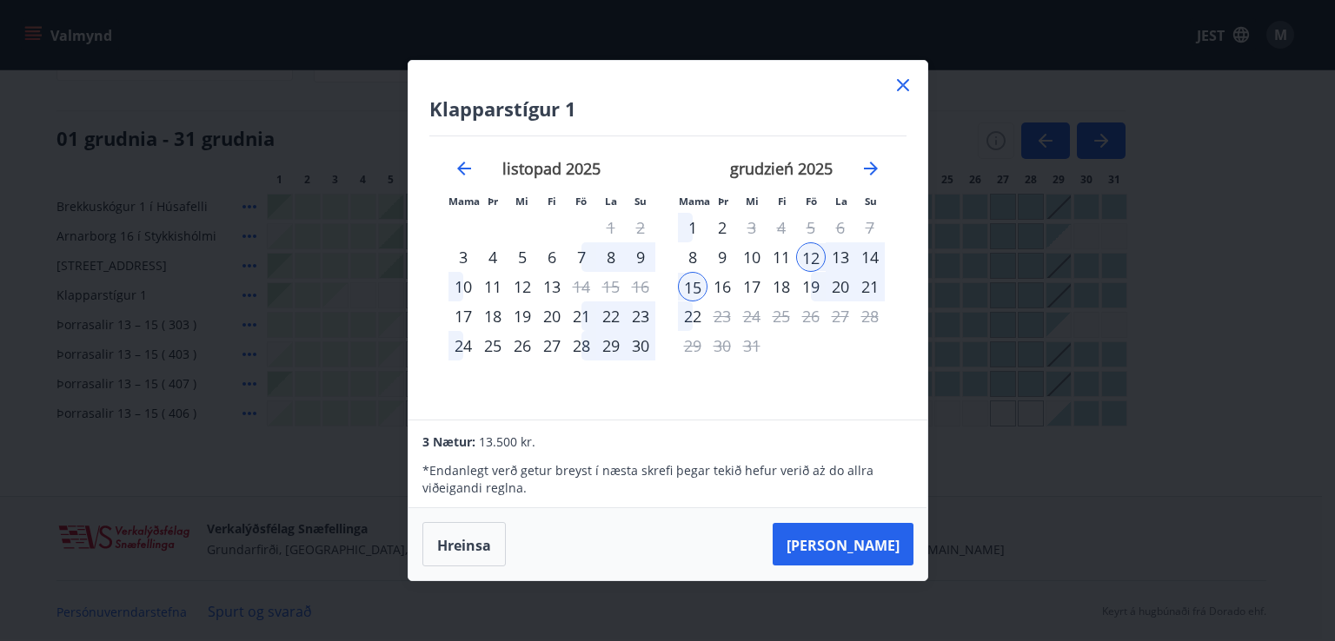
click at [900, 78] on icon at bounding box center [903, 85] width 21 height 21
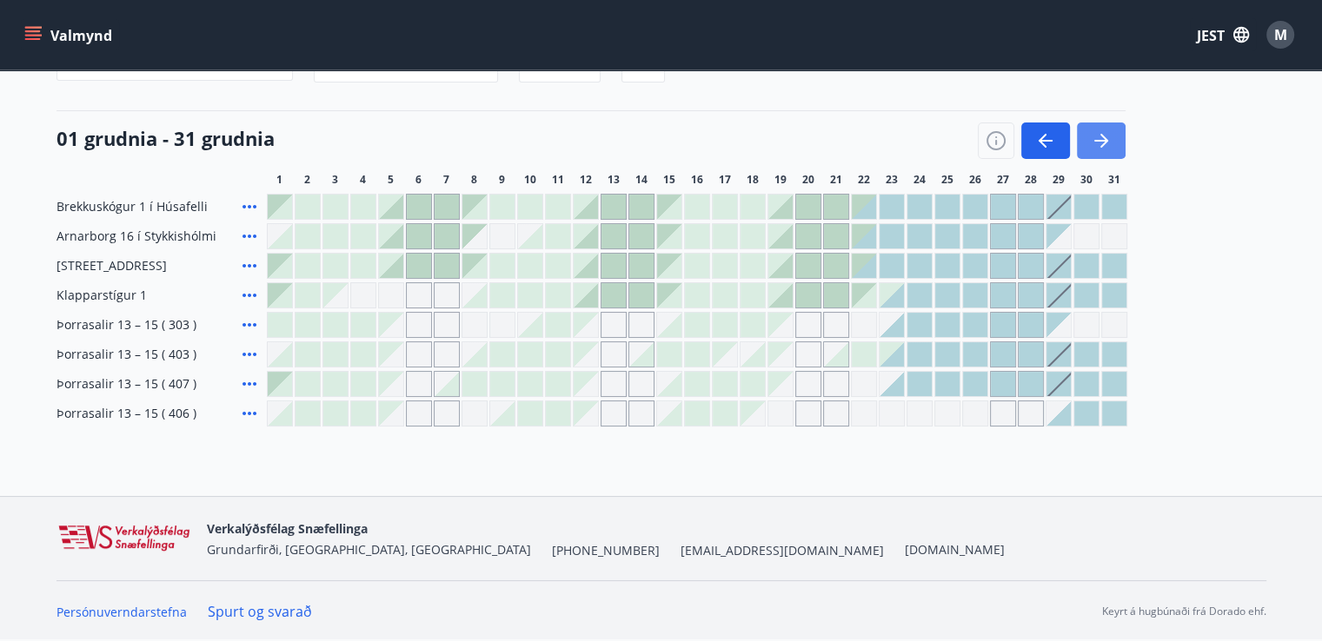
click at [1084, 148] on button "button" at bounding box center [1101, 141] width 49 height 37
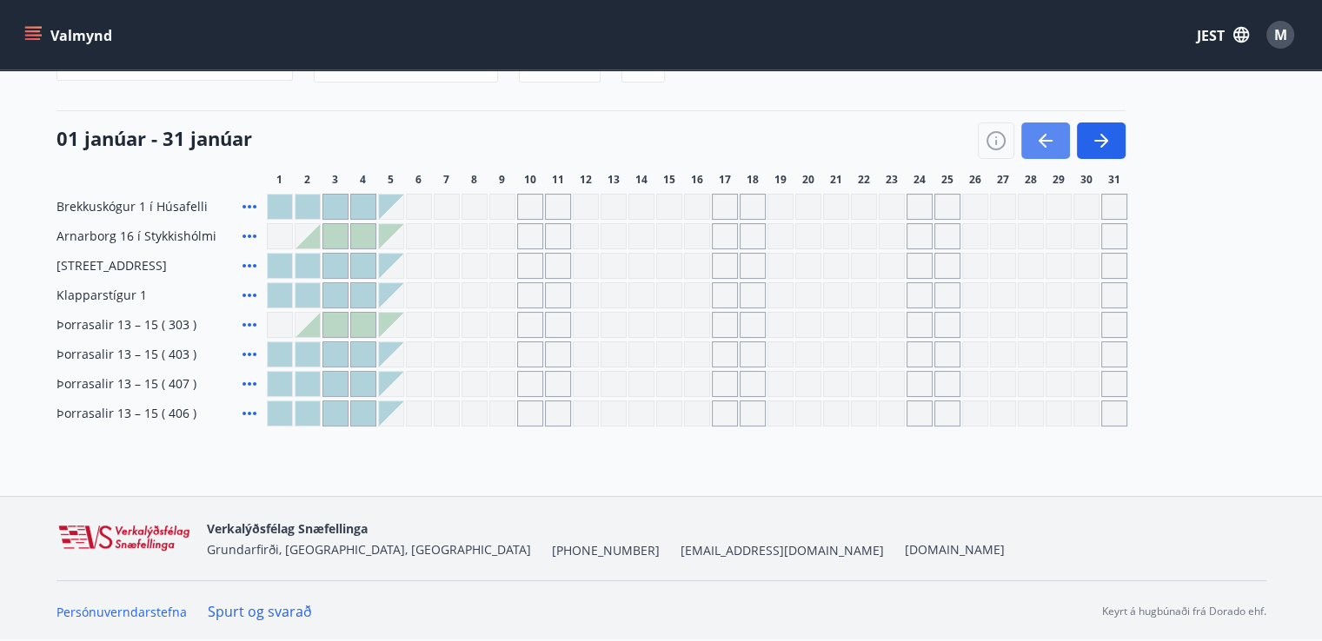
click at [1035, 142] on icon "button" at bounding box center [1045, 140] width 21 height 21
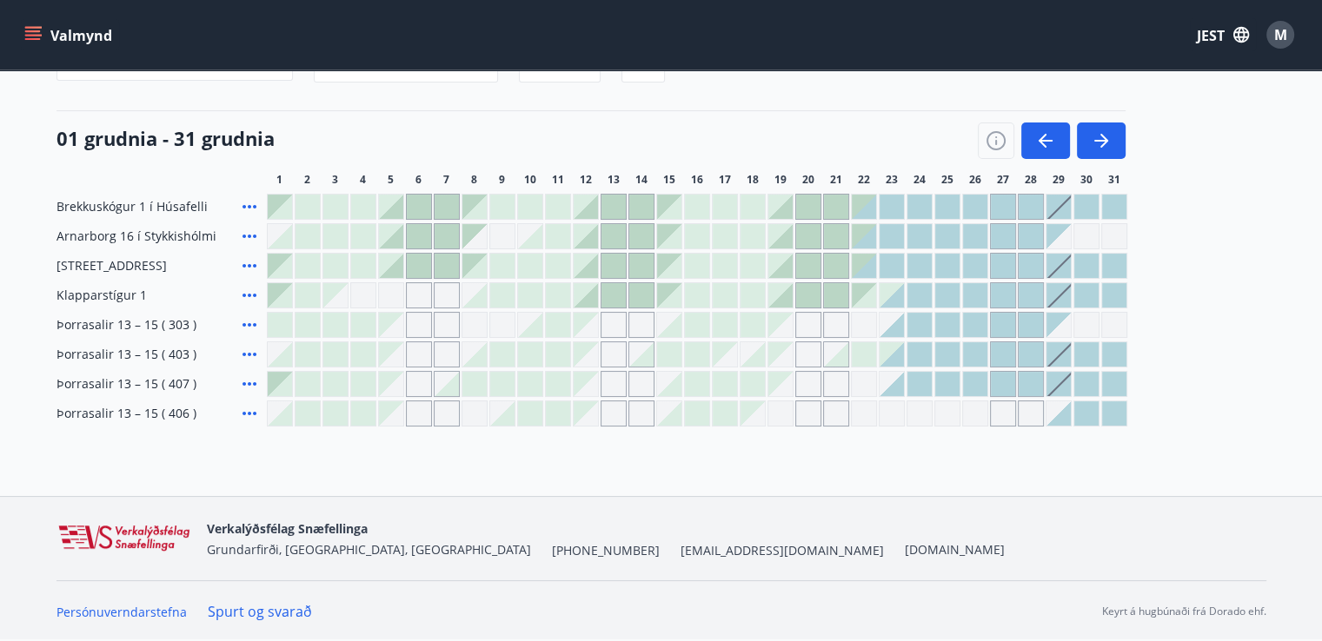
click at [794, 286] on div at bounding box center [697, 296] width 861 height 26
click at [782, 294] on div at bounding box center [780, 295] width 24 height 24
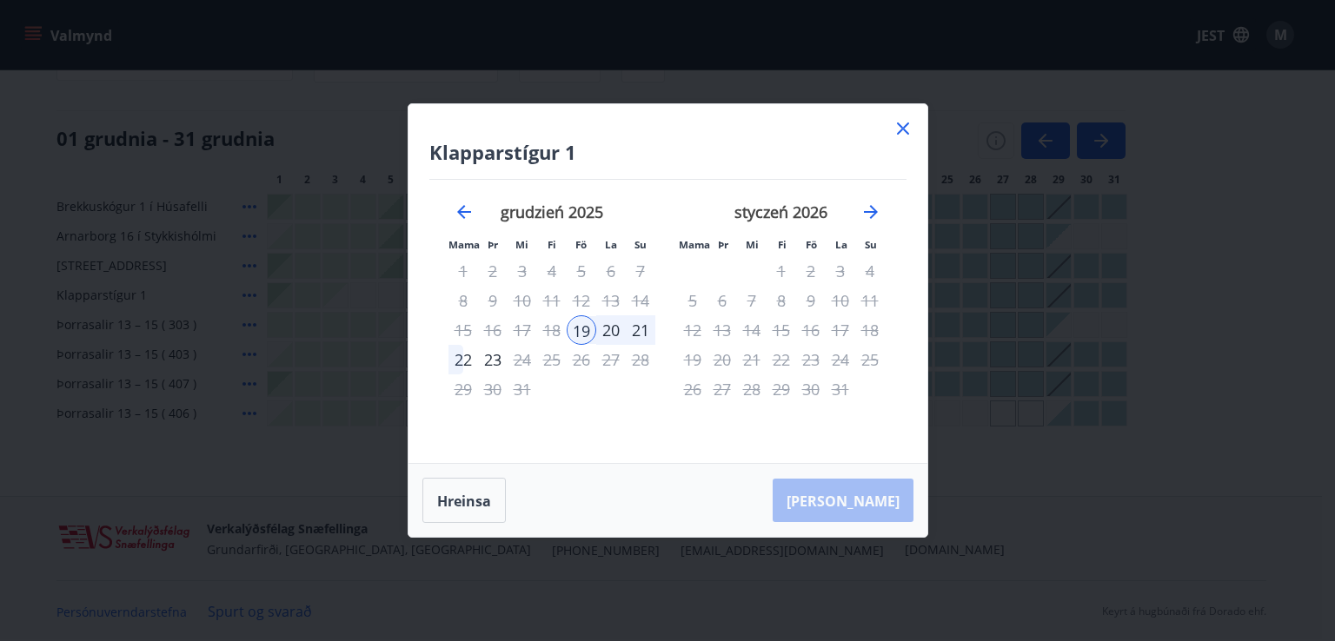
click at [452, 361] on div "22" at bounding box center [464, 360] width 30 height 30
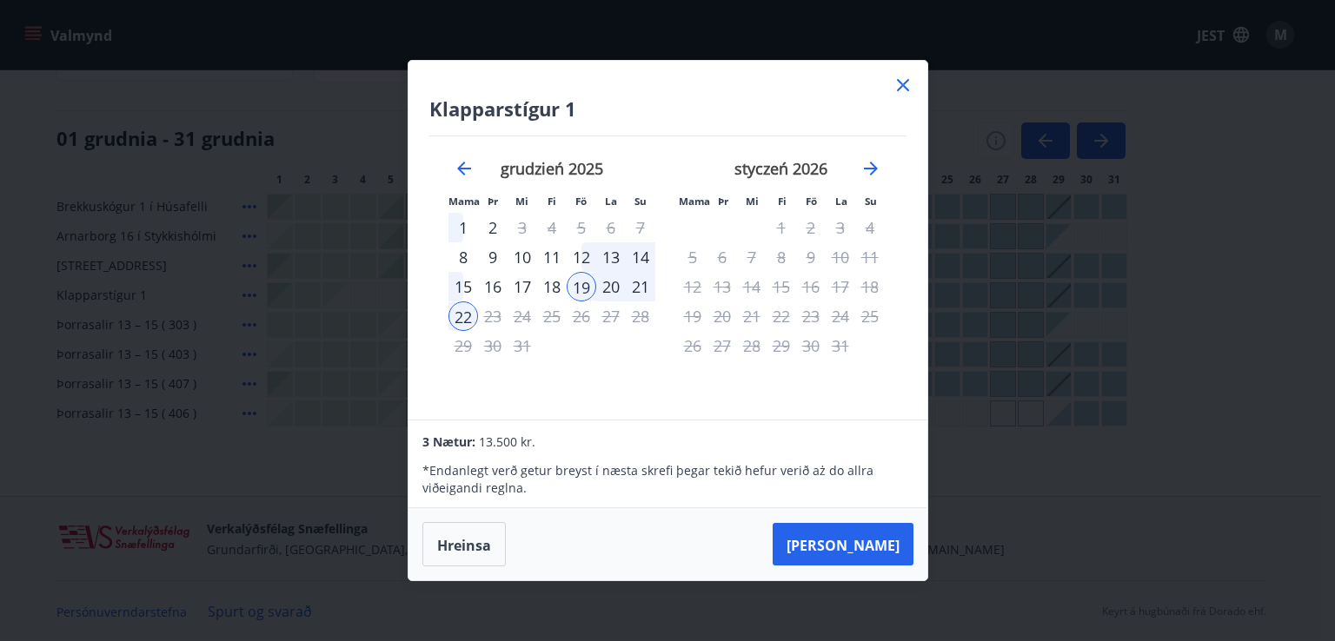
click at [899, 78] on icon at bounding box center [903, 85] width 21 height 21
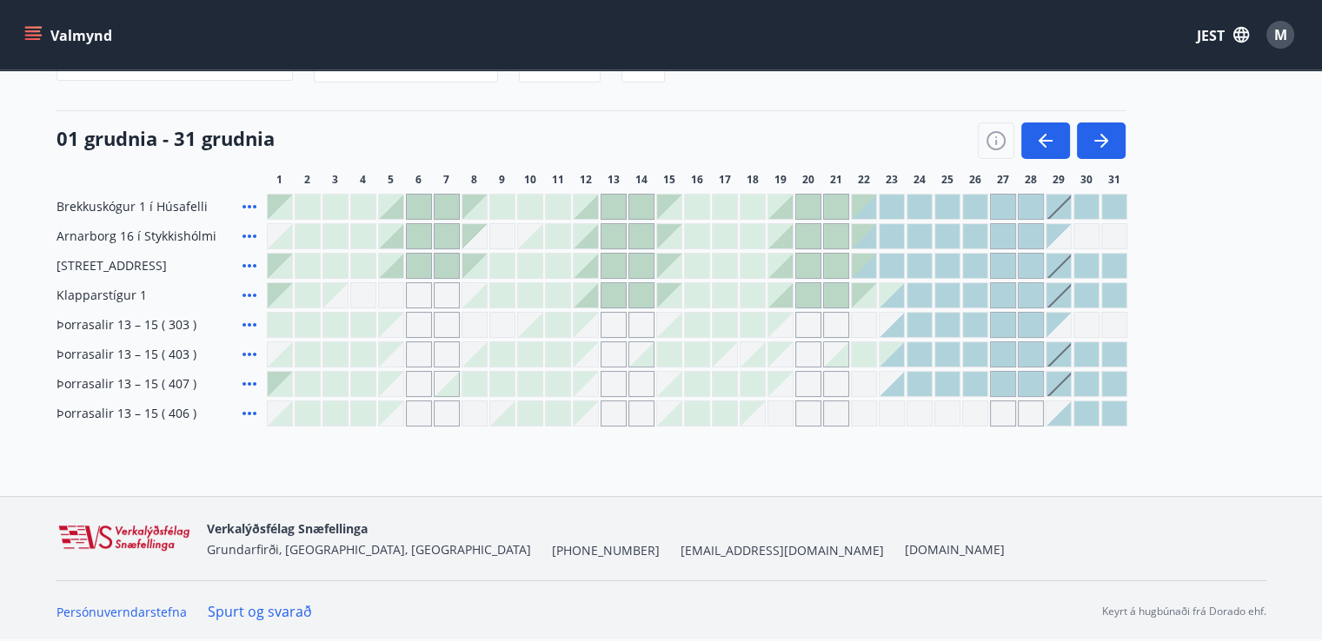
click at [788, 296] on div at bounding box center [780, 295] width 24 height 24
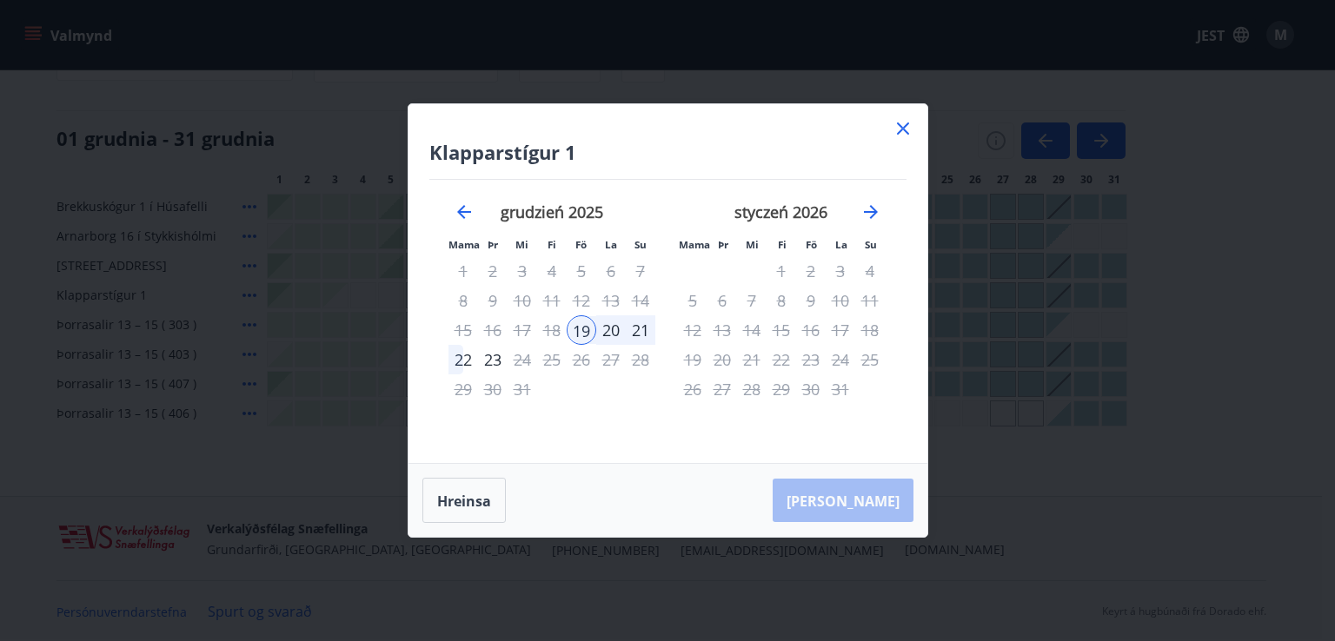
click at [583, 324] on div "19" at bounding box center [582, 331] width 30 height 30
click at [455, 362] on div "22" at bounding box center [464, 360] width 30 height 30
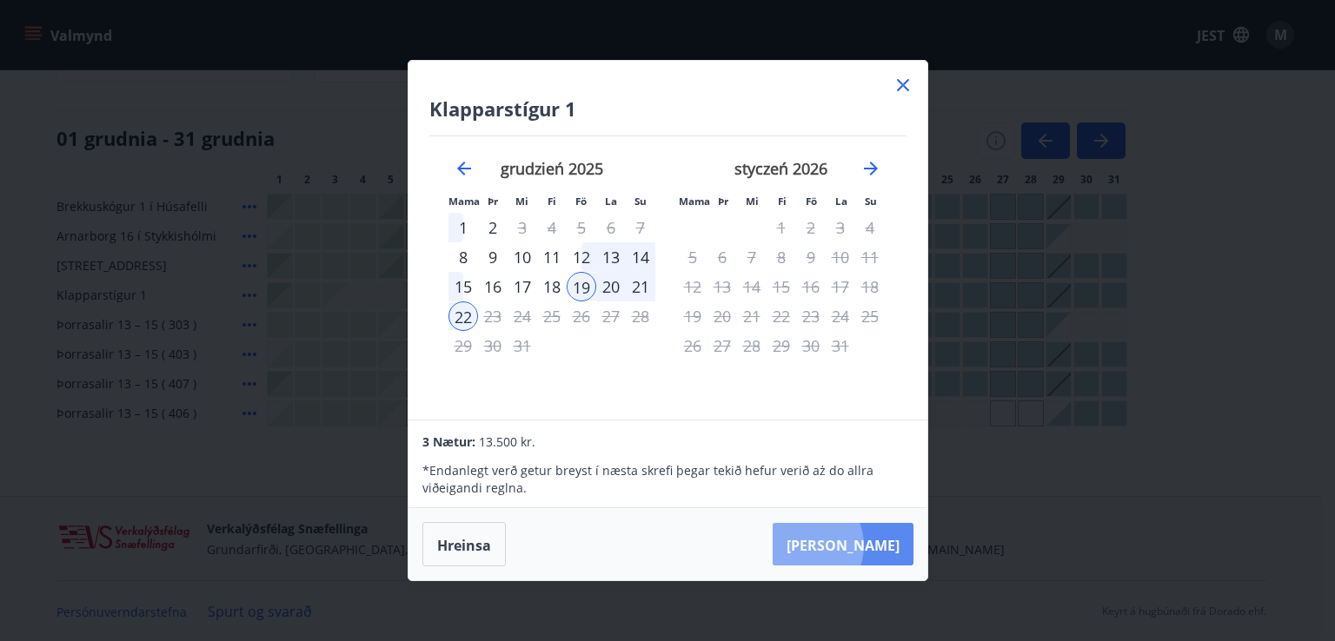
click at [855, 545] on font "[PERSON_NAME]" at bounding box center [843, 544] width 113 height 19
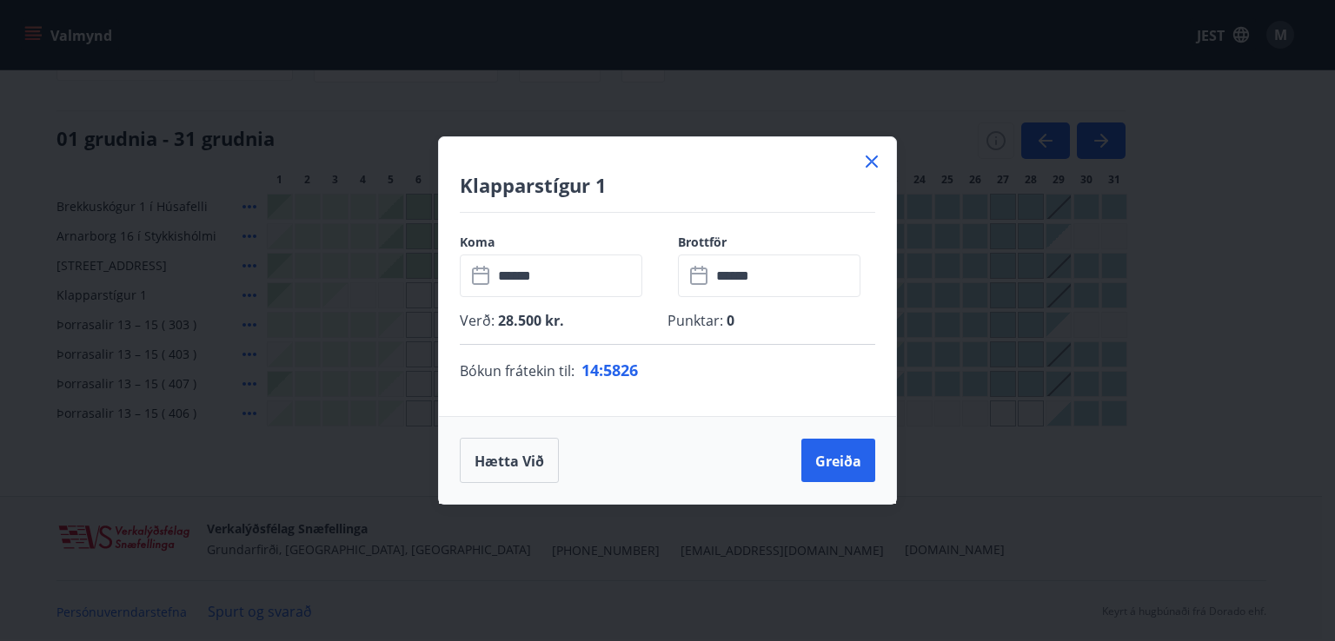
click at [866, 161] on icon at bounding box center [871, 161] width 21 height 21
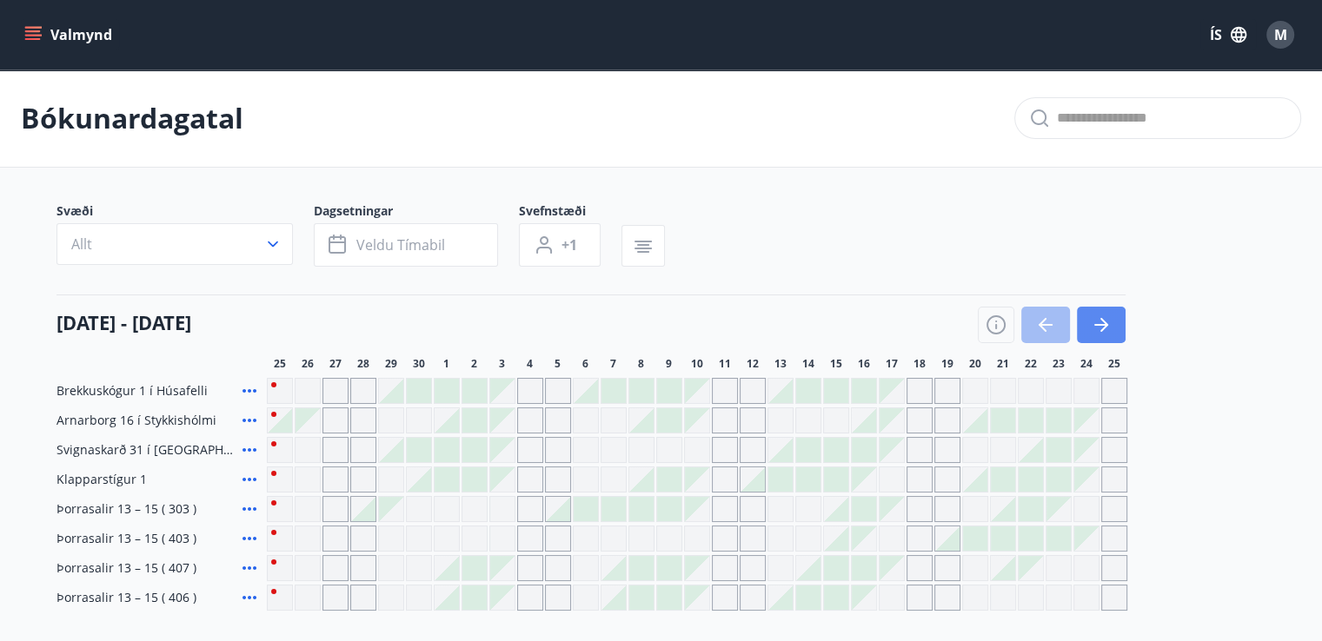
click at [1121, 318] on button "button" at bounding box center [1101, 325] width 49 height 37
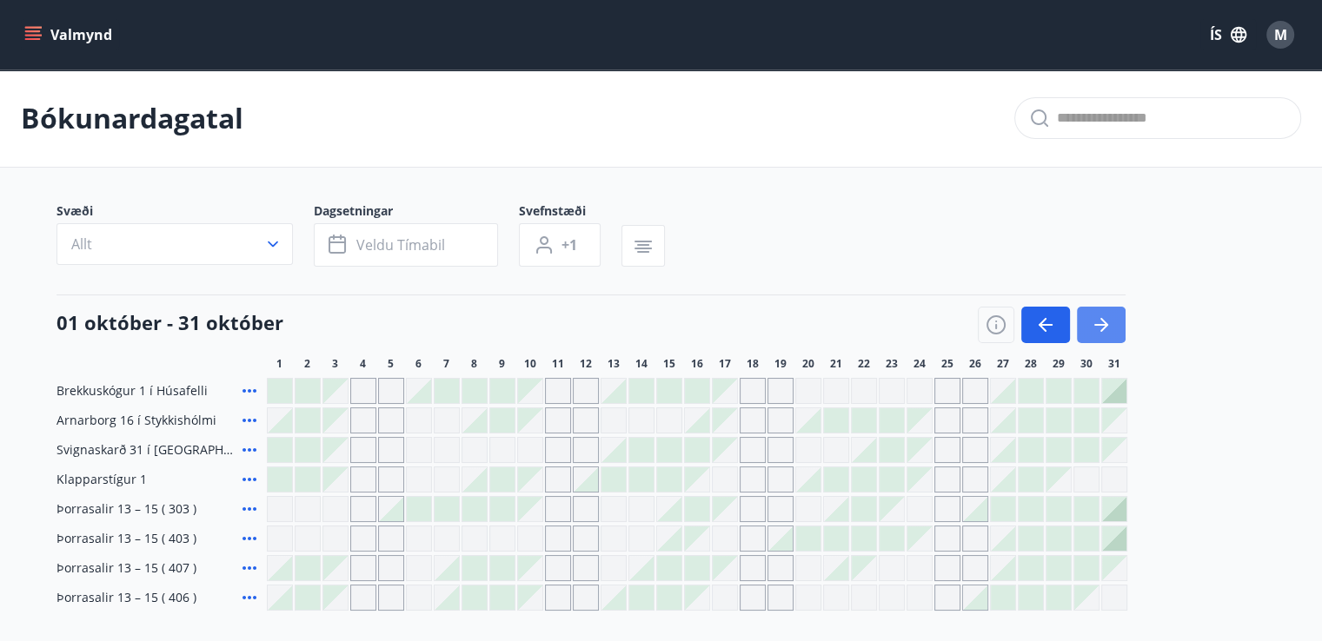
click at [1106, 321] on icon "button" at bounding box center [1101, 325] width 21 height 21
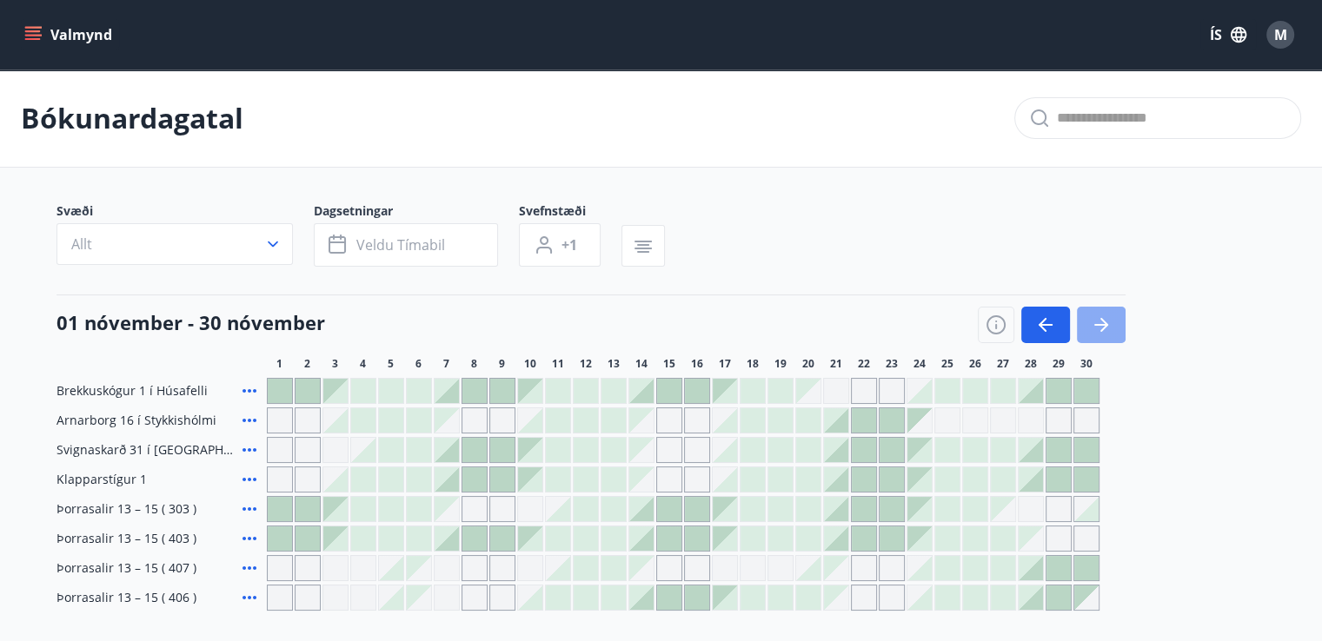
click at [1107, 312] on button "button" at bounding box center [1101, 325] width 49 height 37
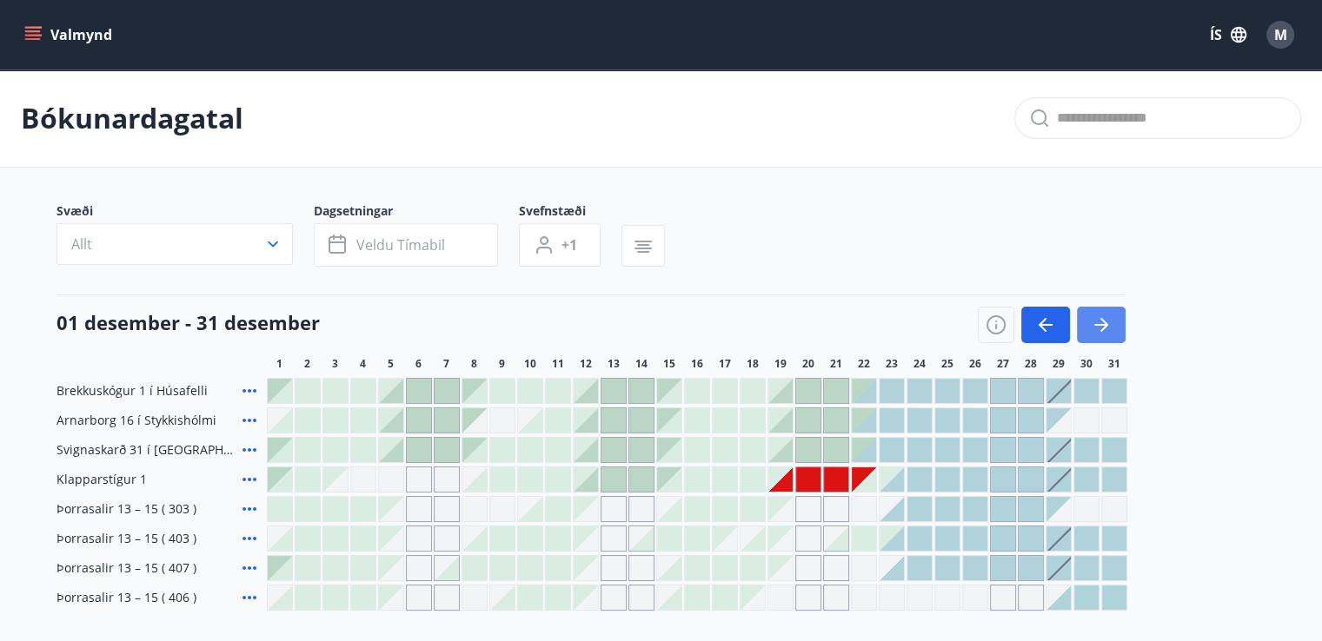
click at [1107, 312] on button "button" at bounding box center [1101, 325] width 49 height 37
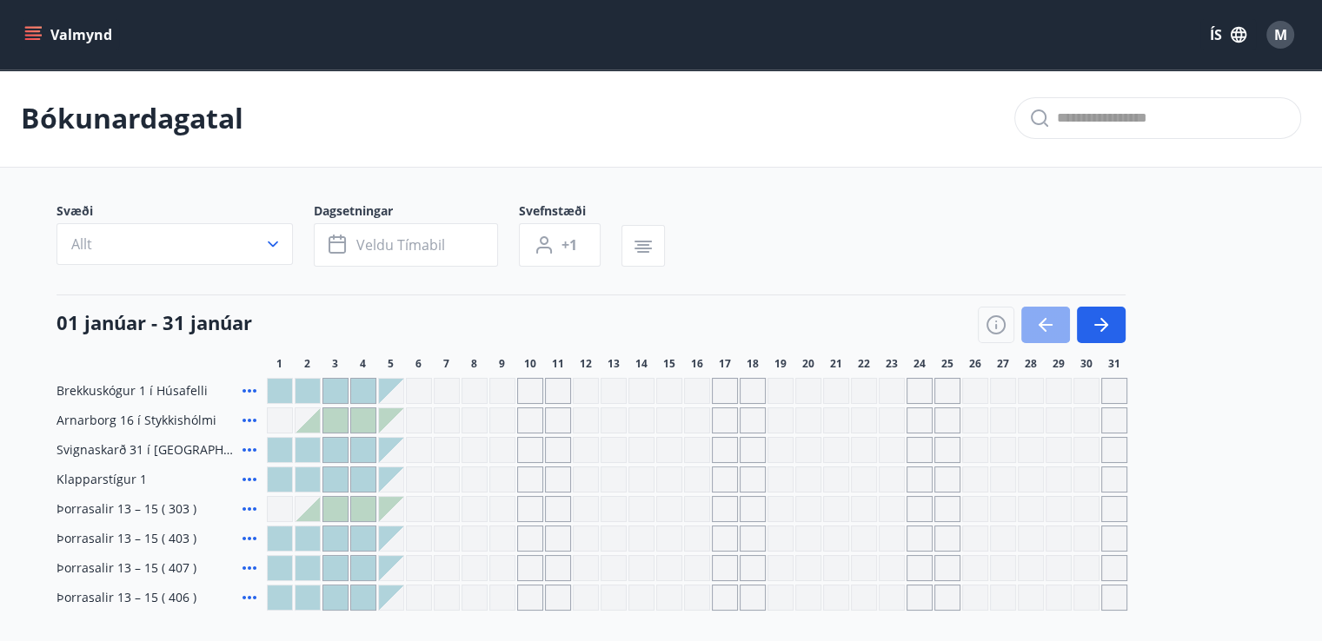
click at [1056, 333] on button "button" at bounding box center [1045, 325] width 49 height 37
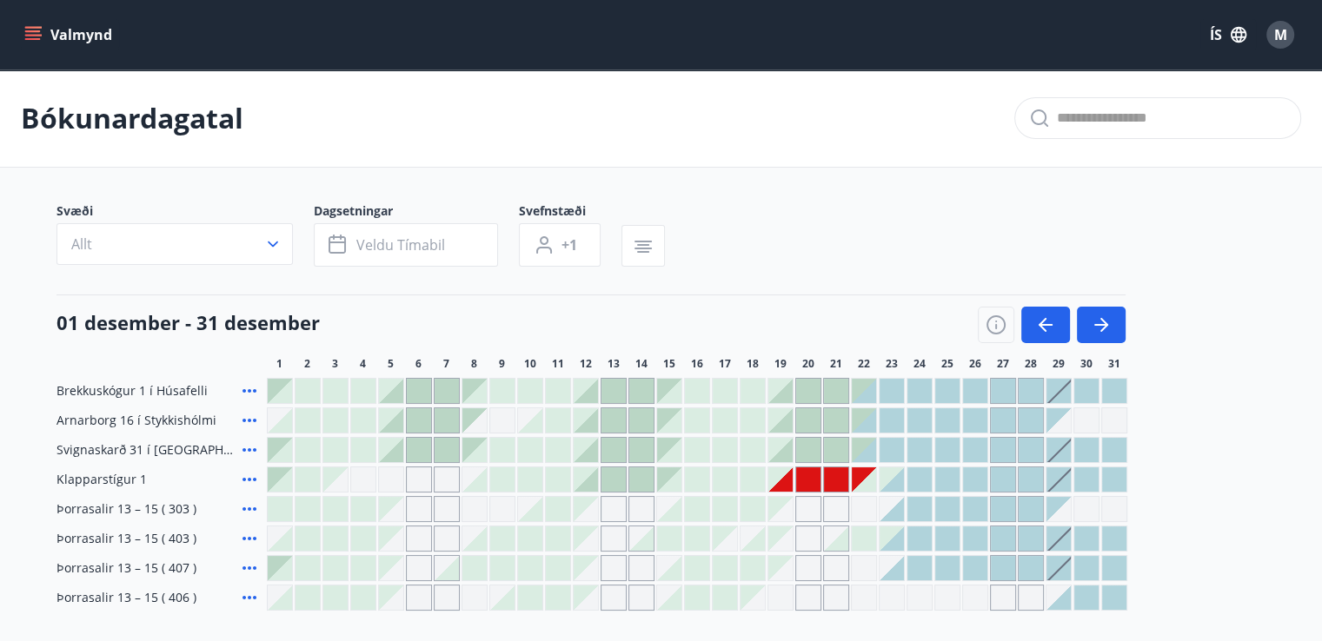
scroll to position [184, 0]
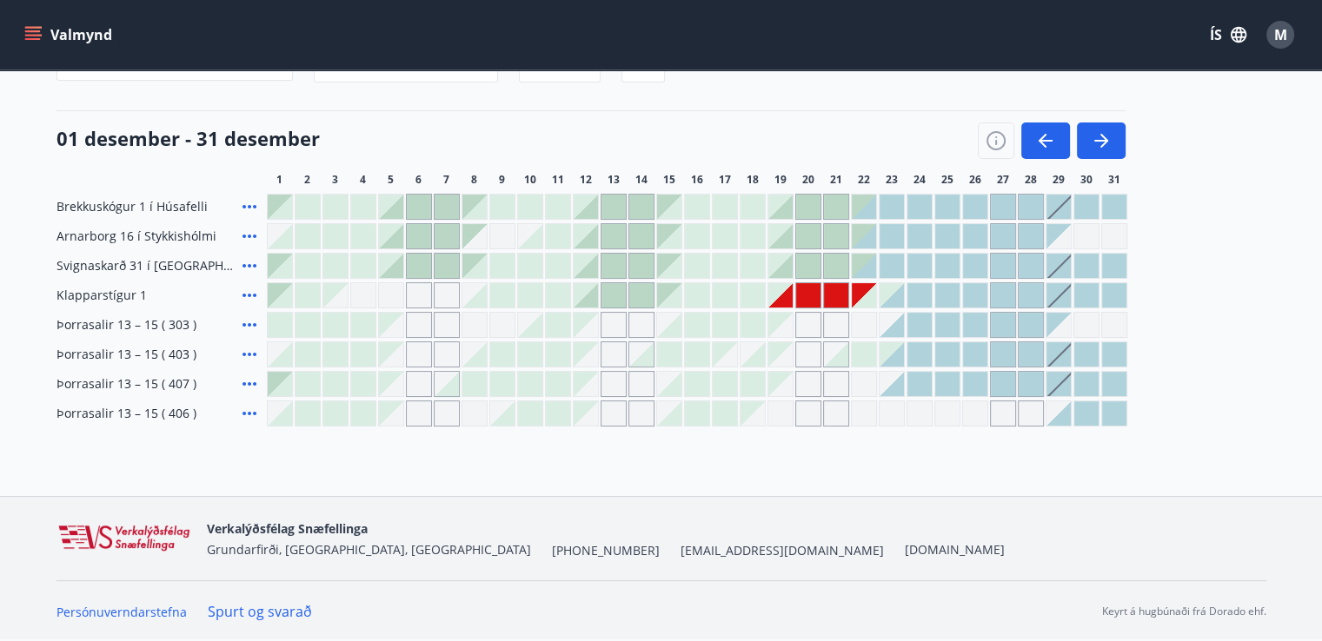
click at [797, 292] on div at bounding box center [808, 295] width 24 height 24
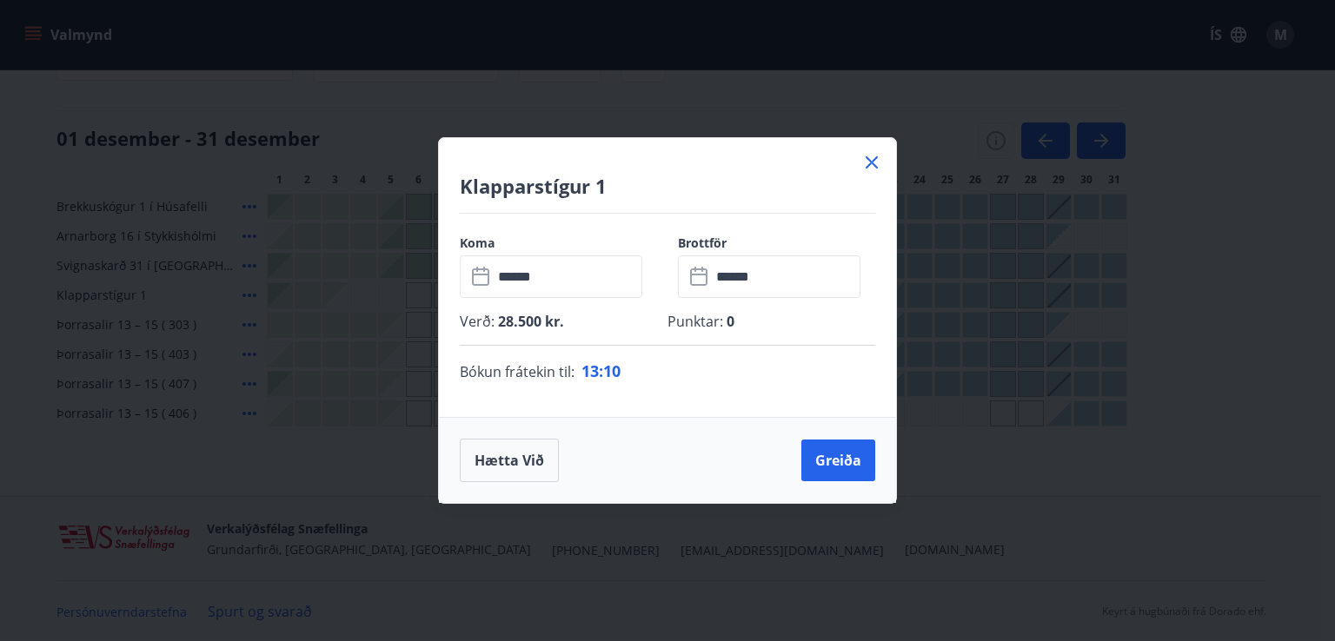
click at [874, 154] on icon at bounding box center [871, 162] width 21 height 21
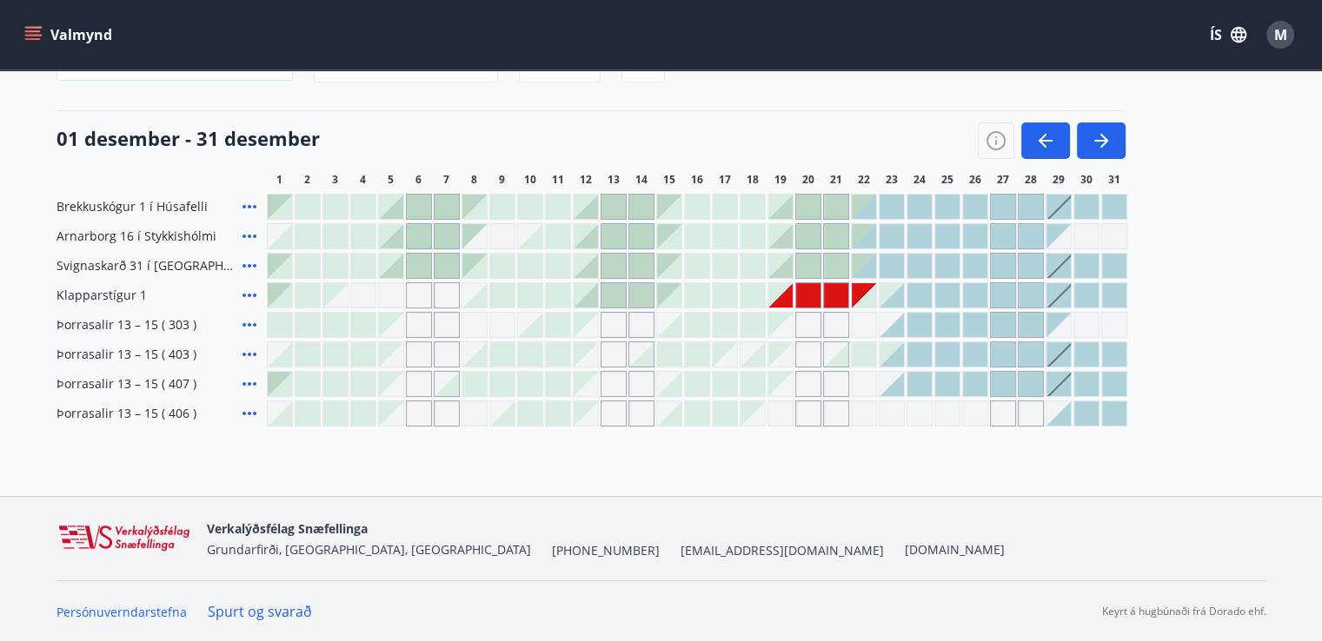
click at [594, 293] on div at bounding box center [586, 295] width 24 height 24
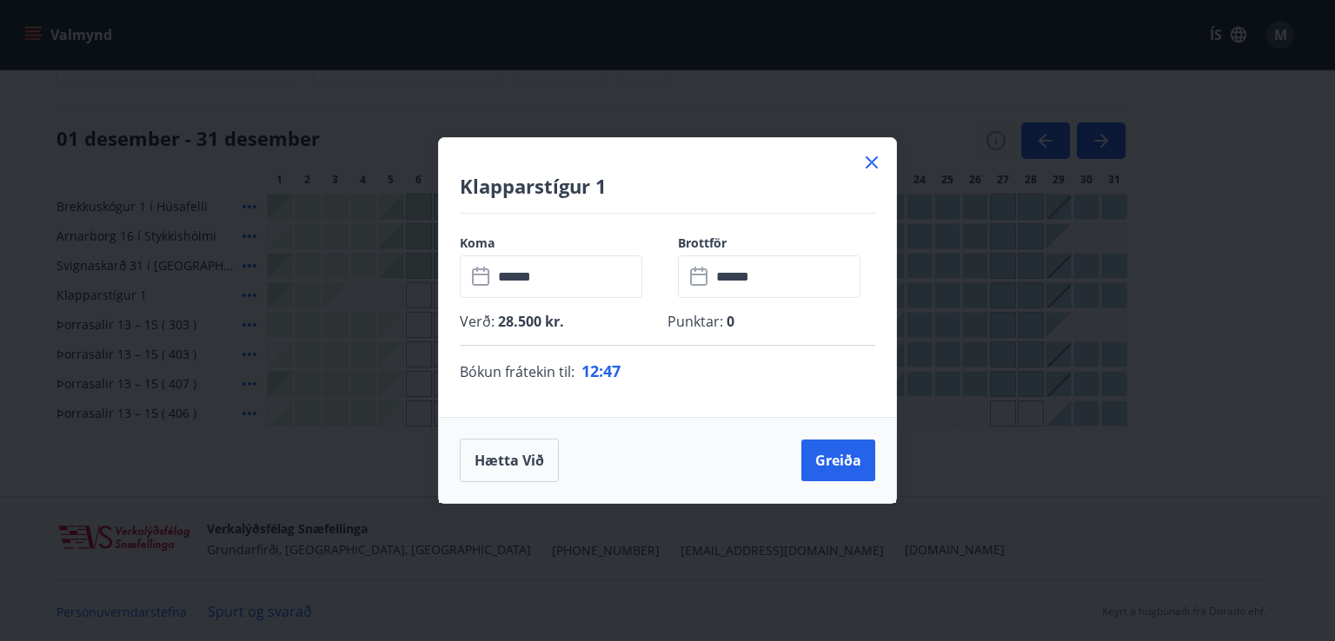
click at [866, 154] on icon at bounding box center [871, 162] width 21 height 21
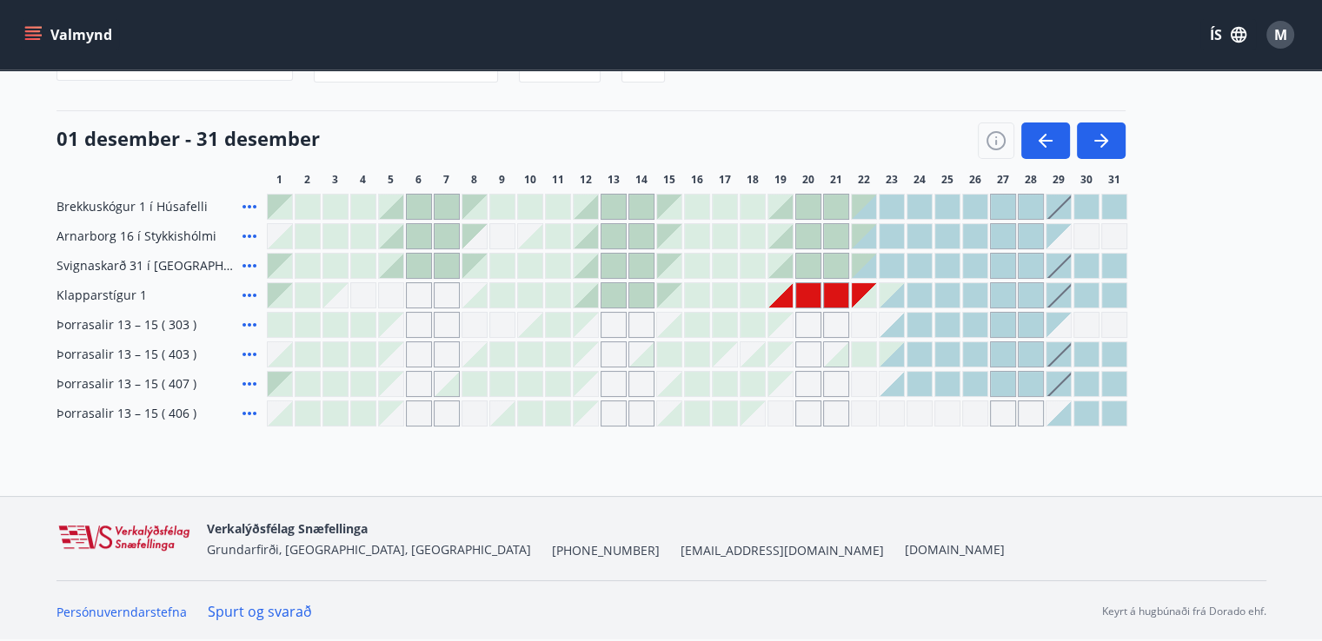
click at [795, 286] on div at bounding box center [808, 296] width 26 height 26
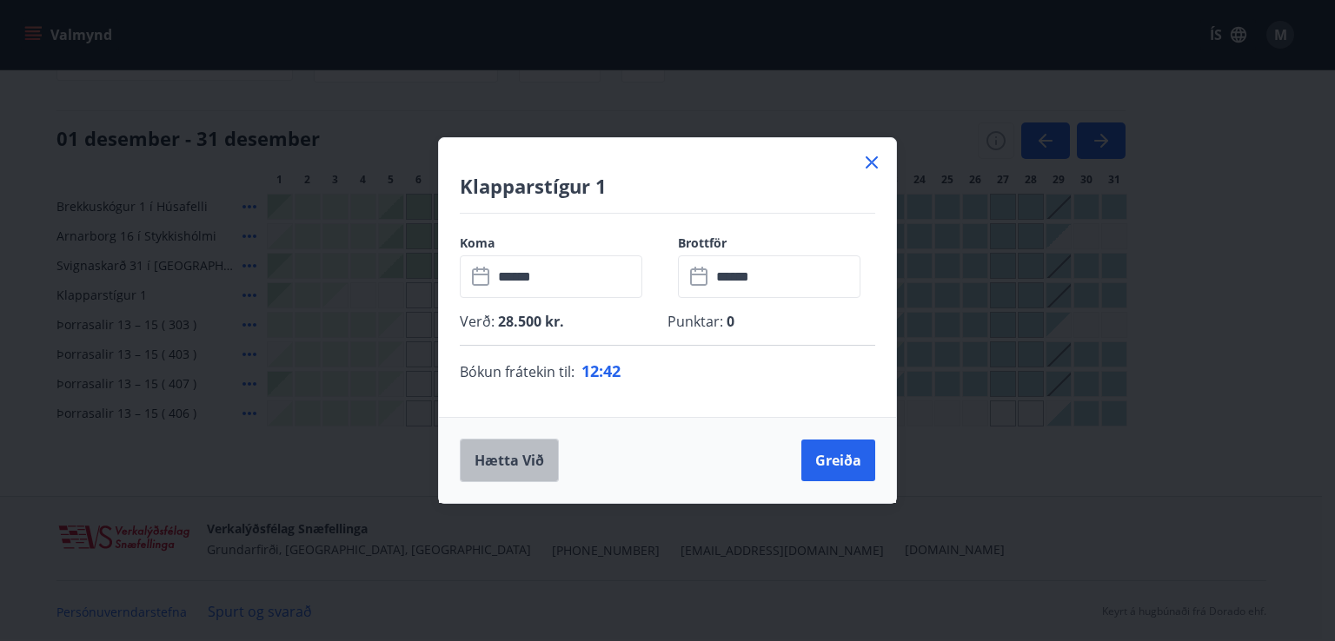
click at [522, 456] on button "Hætta við" at bounding box center [509, 460] width 99 height 43
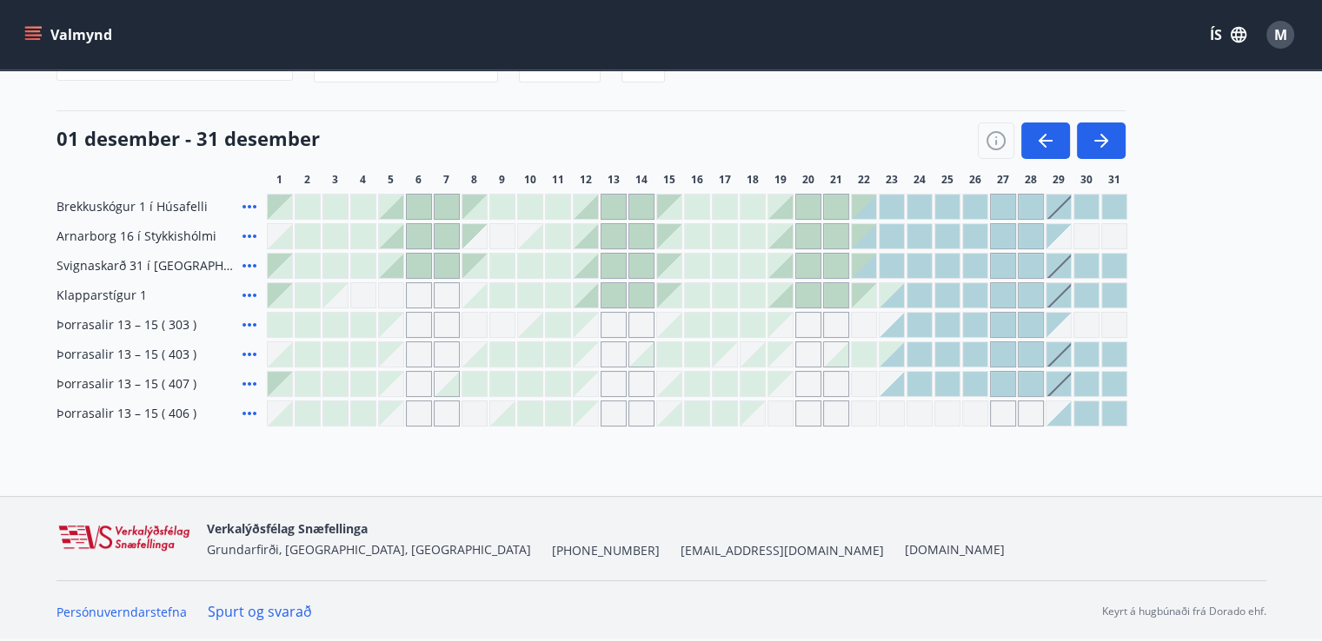
click at [585, 265] on div at bounding box center [586, 266] width 24 height 24
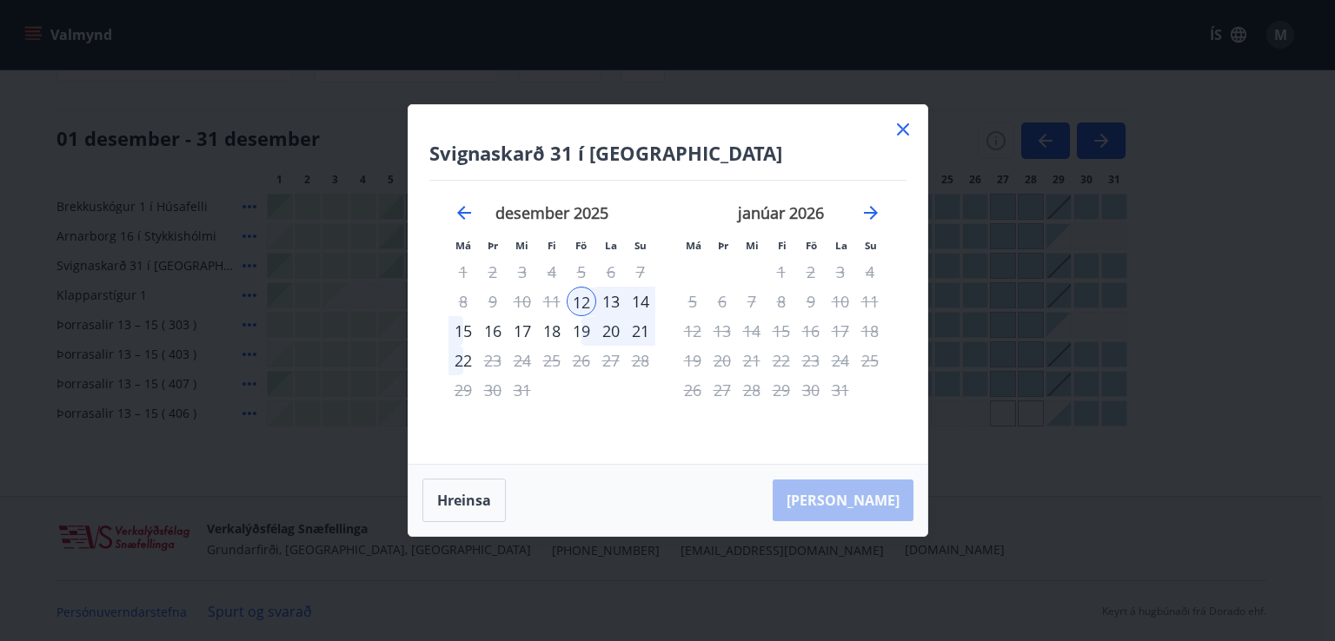
click at [650, 297] on div "14" at bounding box center [641, 302] width 30 height 30
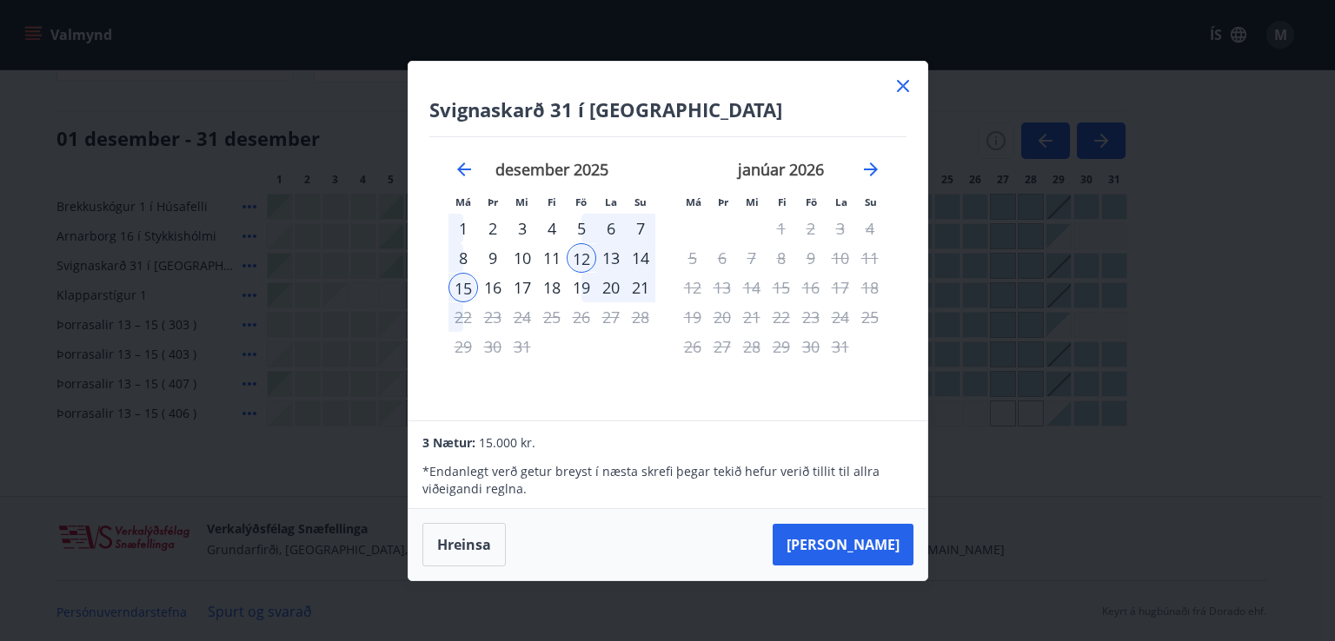
click at [636, 262] on div "14" at bounding box center [641, 258] width 30 height 30
click at [459, 286] on div "15" at bounding box center [464, 288] width 30 height 30
click at [468, 286] on div "15" at bounding box center [464, 288] width 30 height 30
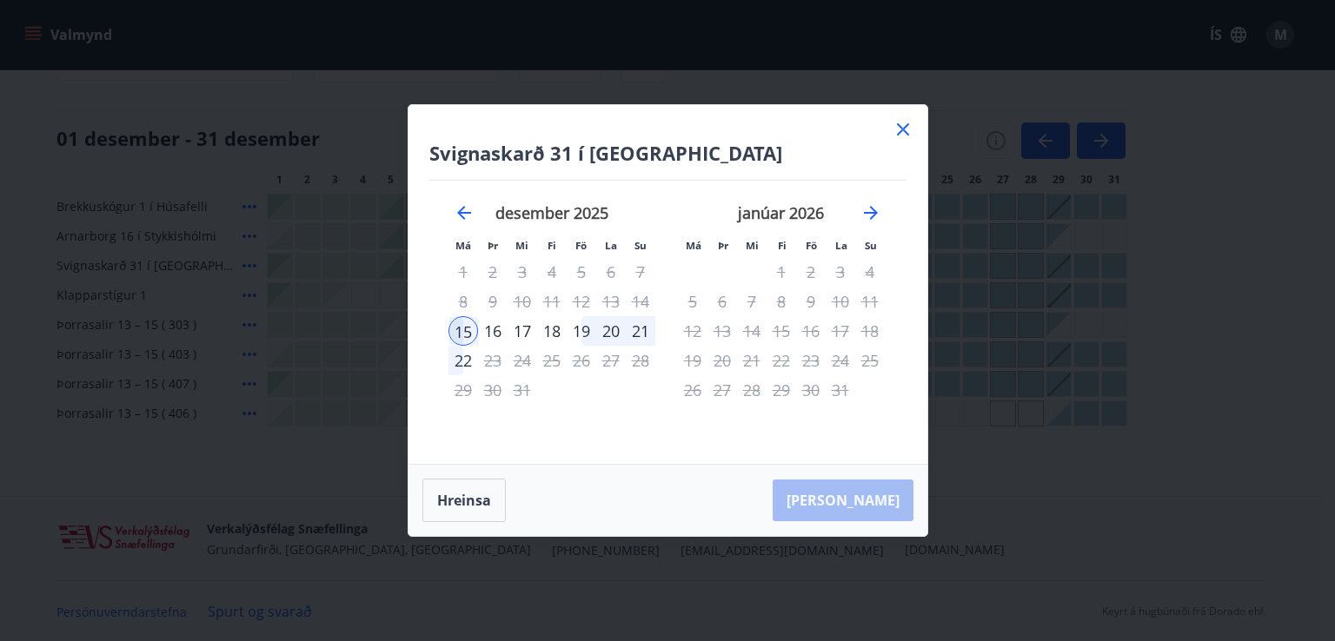
click at [584, 329] on div "19" at bounding box center [582, 331] width 30 height 30
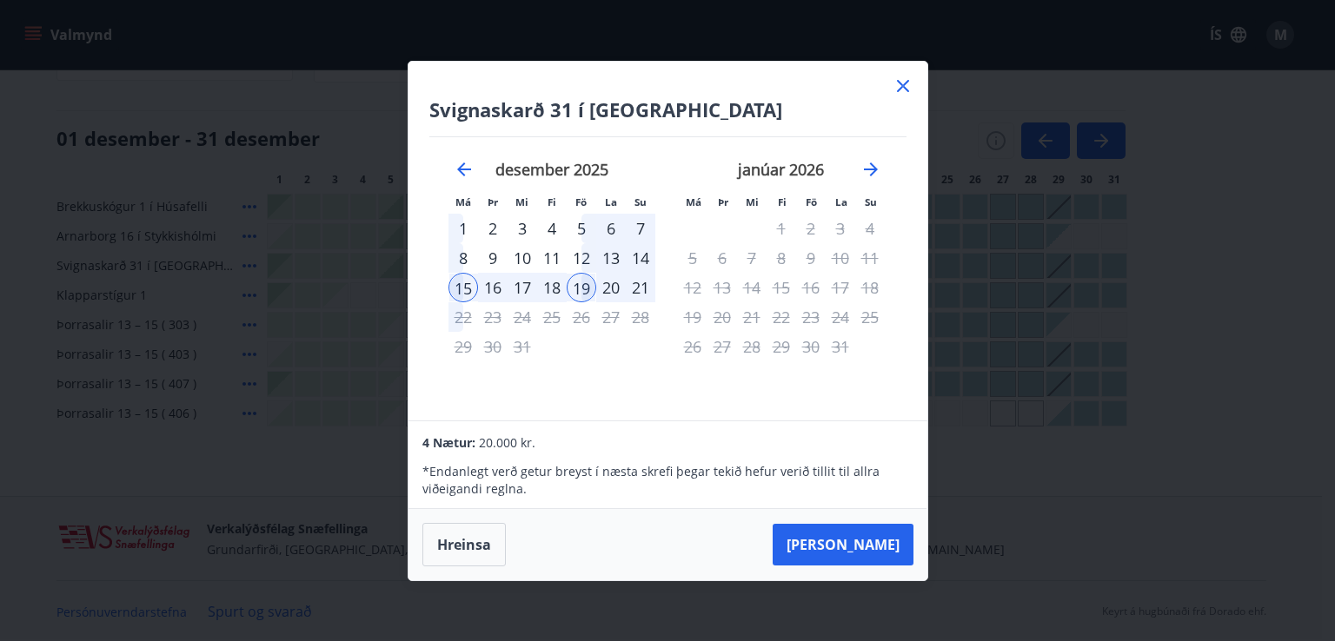
click at [583, 293] on div "19" at bounding box center [582, 288] width 30 height 30
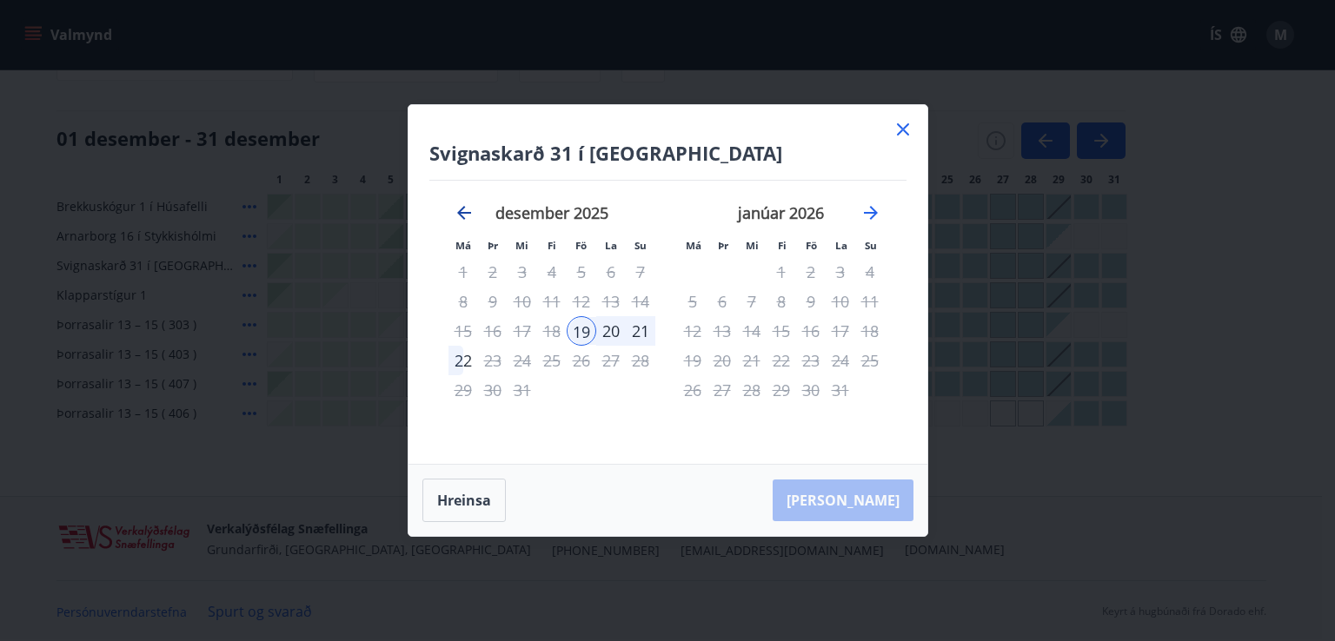
click at [459, 209] on icon "Move backward to switch to the previous month." at bounding box center [464, 213] width 21 height 21
click at [905, 123] on icon at bounding box center [903, 129] width 21 height 21
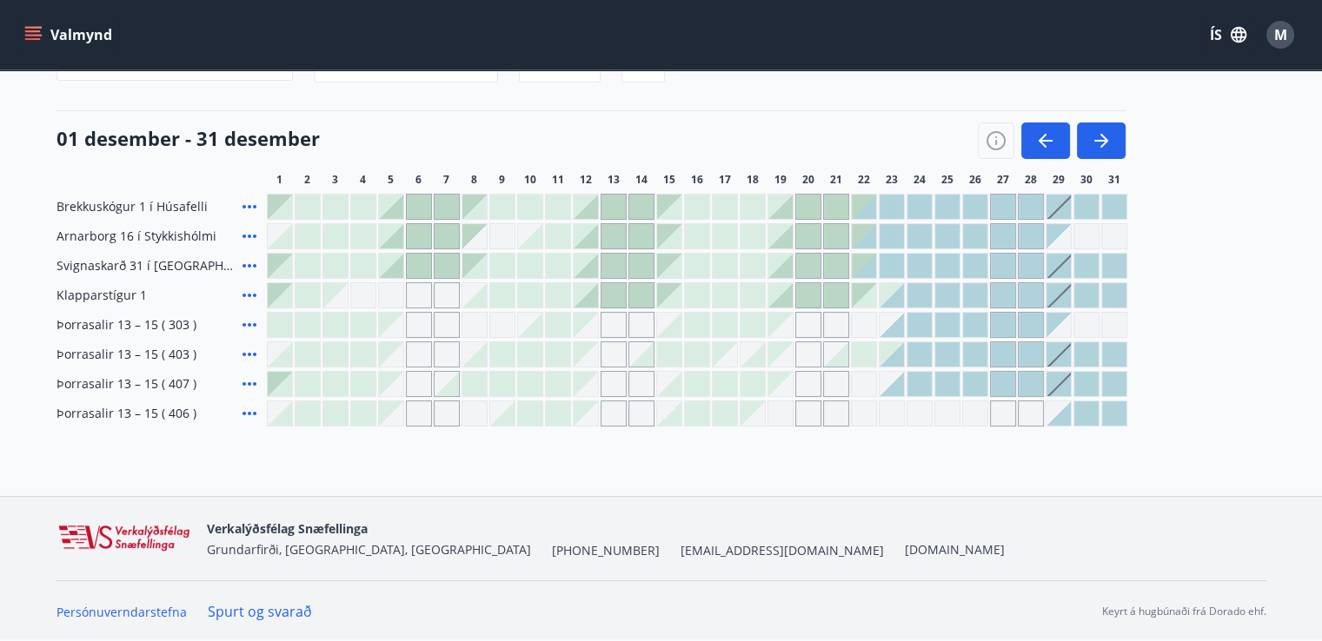
click at [668, 329] on div at bounding box center [669, 325] width 24 height 24
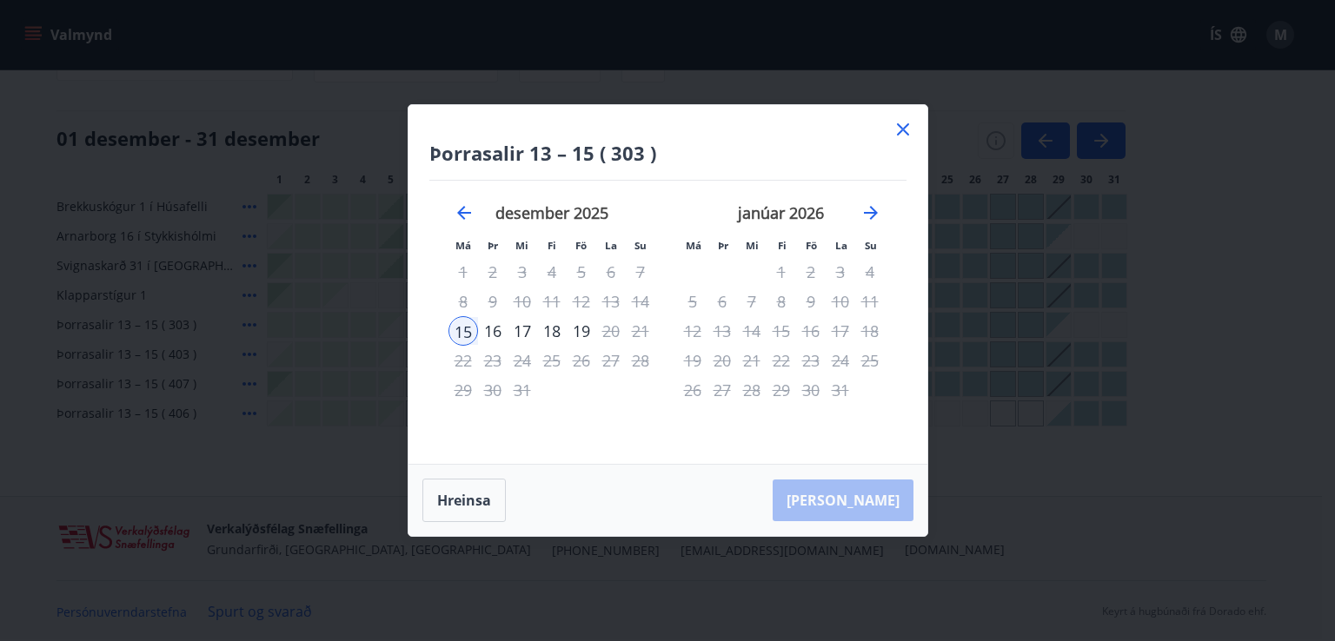
click at [555, 331] on div "18" at bounding box center [552, 331] width 30 height 30
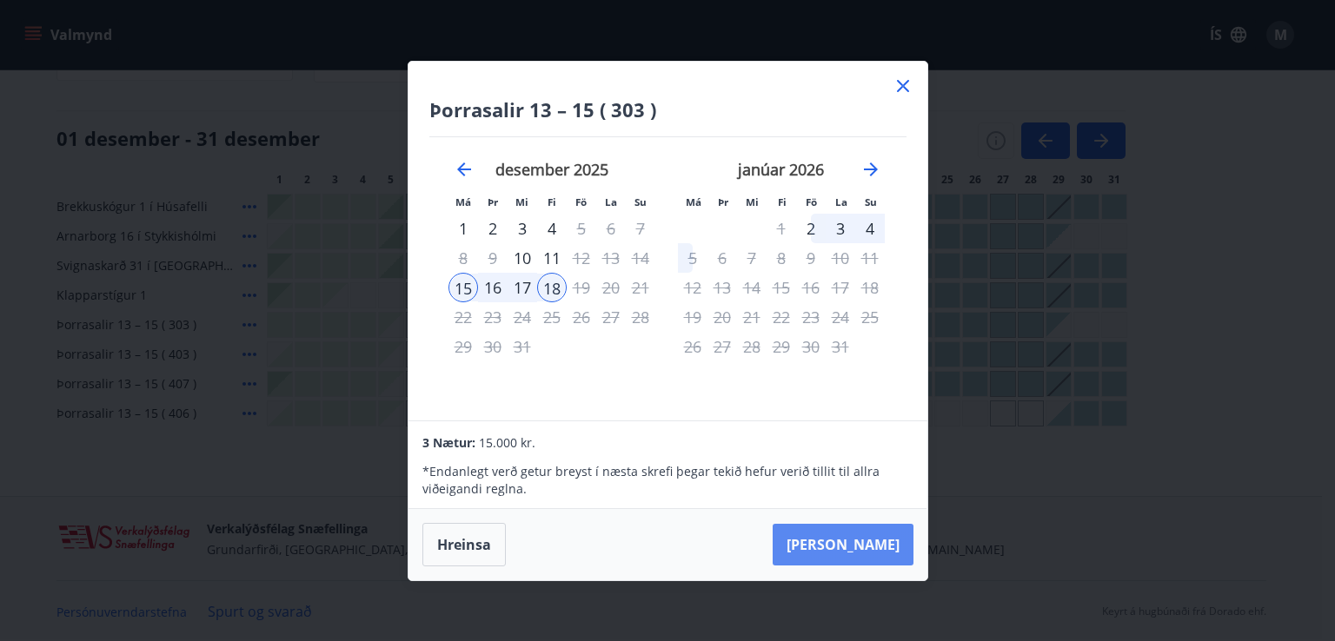
click at [850, 550] on button "[PERSON_NAME]" at bounding box center [843, 545] width 141 height 42
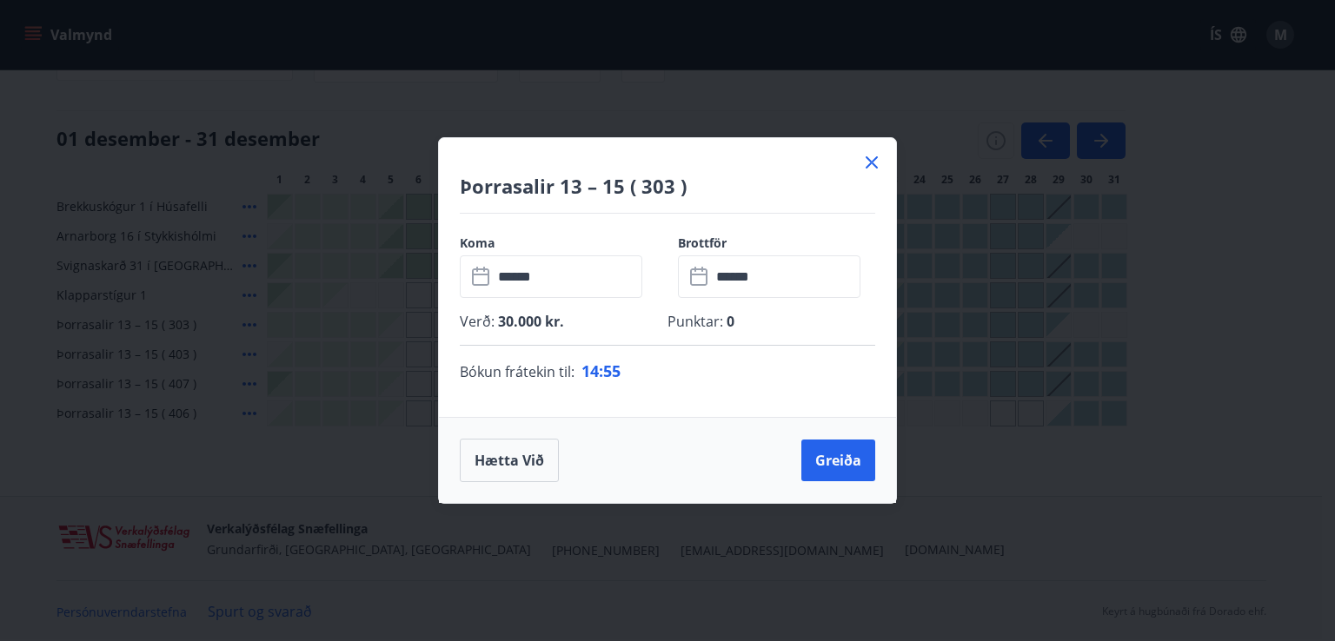
click at [873, 161] on icon at bounding box center [872, 162] width 12 height 12
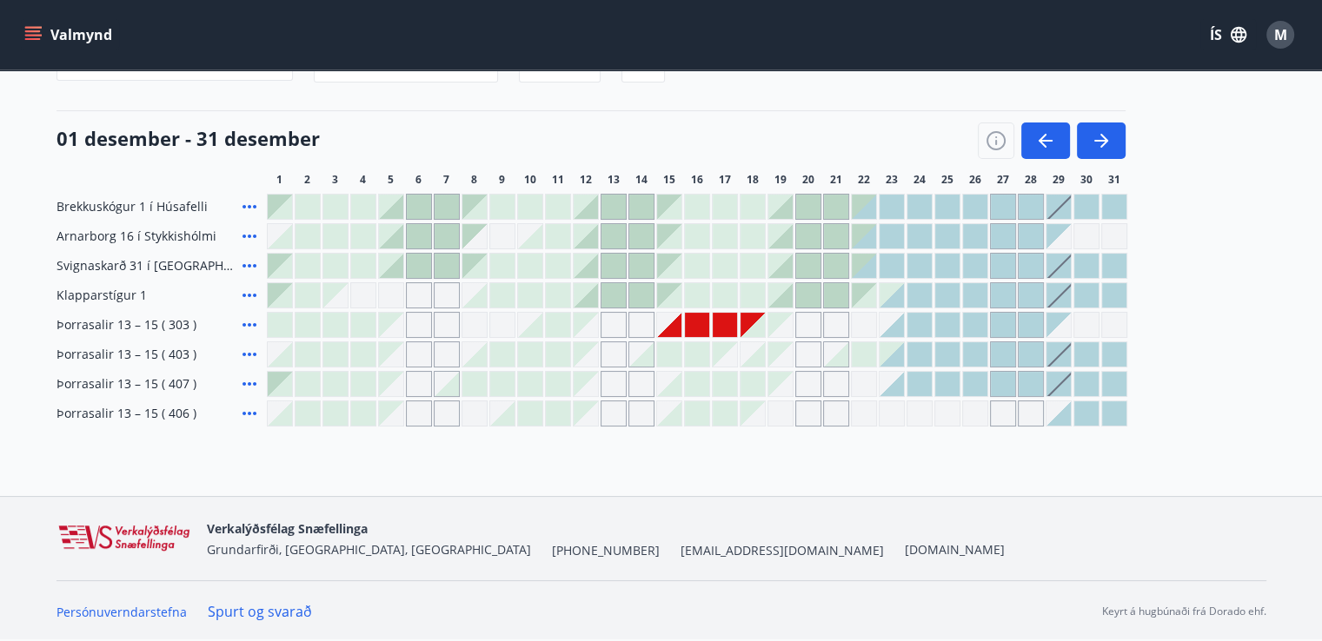
click at [686, 323] on div at bounding box center [697, 325] width 24 height 24
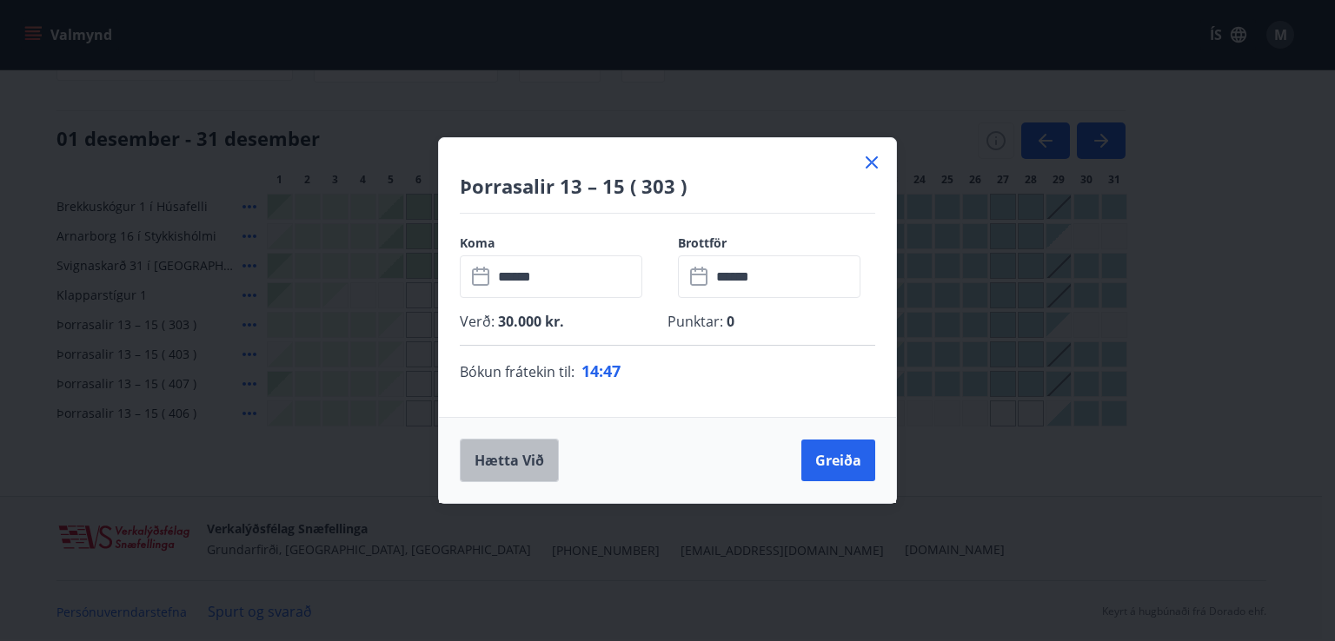
click at [486, 448] on button "Hætta við" at bounding box center [509, 460] width 99 height 43
